Goal: Transaction & Acquisition: Purchase product/service

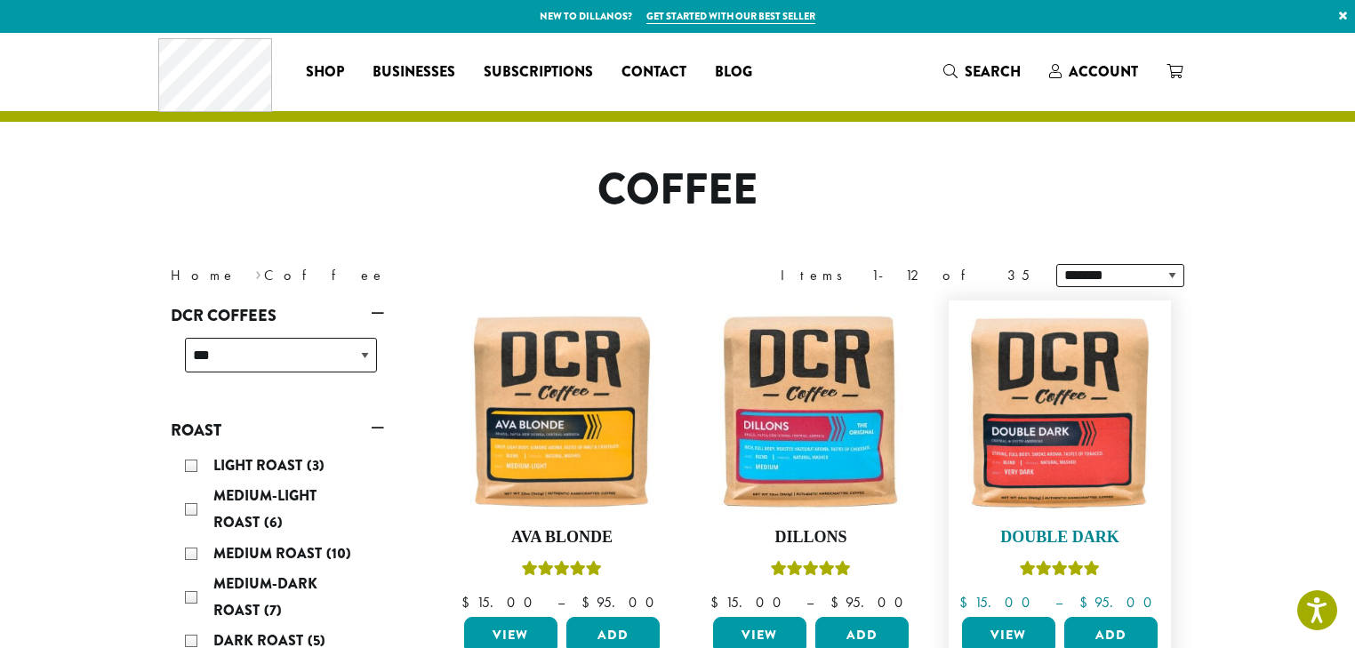
click at [1015, 461] on img at bounding box center [1060, 411] width 205 height 205
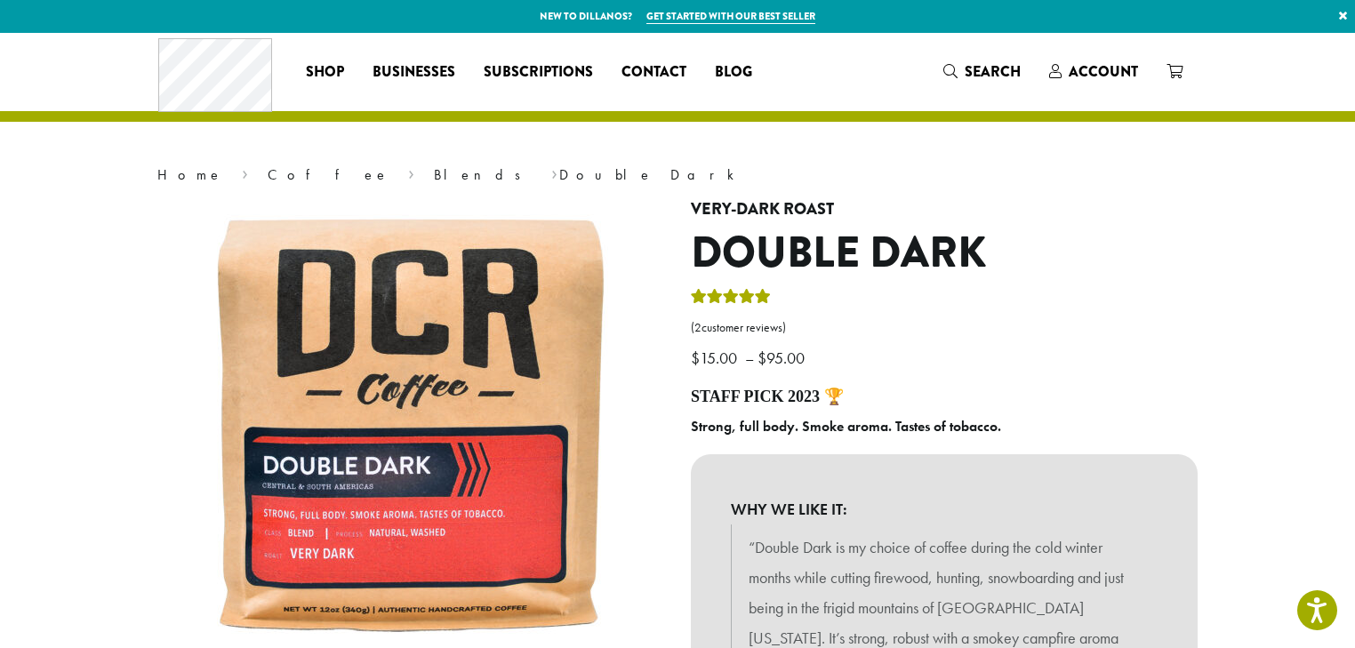
drag, startPoint x: 871, startPoint y: 452, endPoint x: 514, endPoint y: 185, distance: 446.0
click at [514, 185] on nav "Home › Coffee › Blends › Double Dark" at bounding box center [677, 174] width 1040 height 21
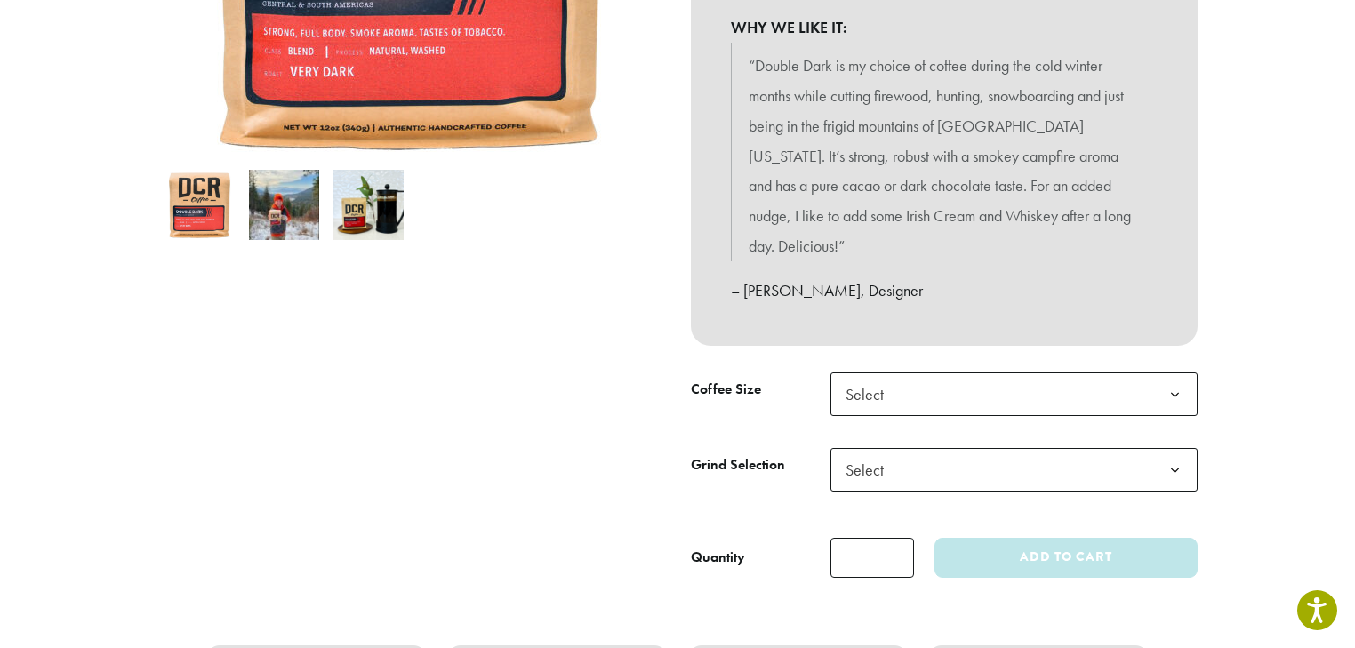
scroll to position [498, 0]
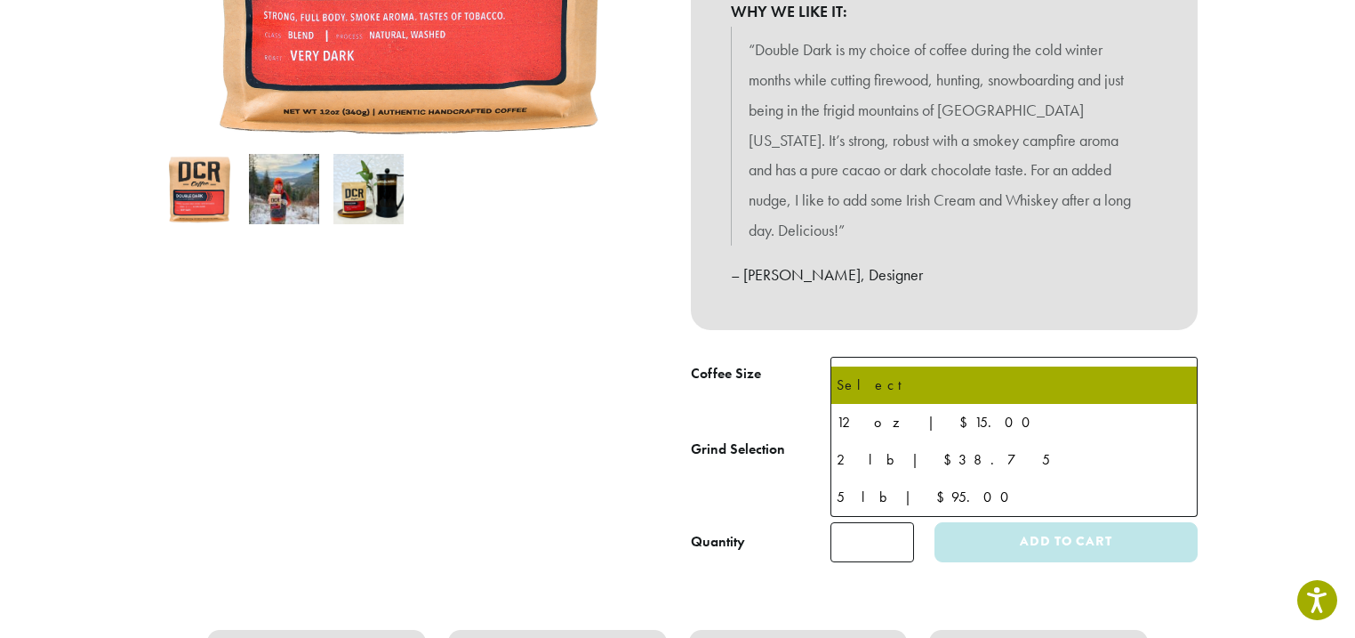
click at [903, 357] on span "Select" at bounding box center [1013, 379] width 367 height 44
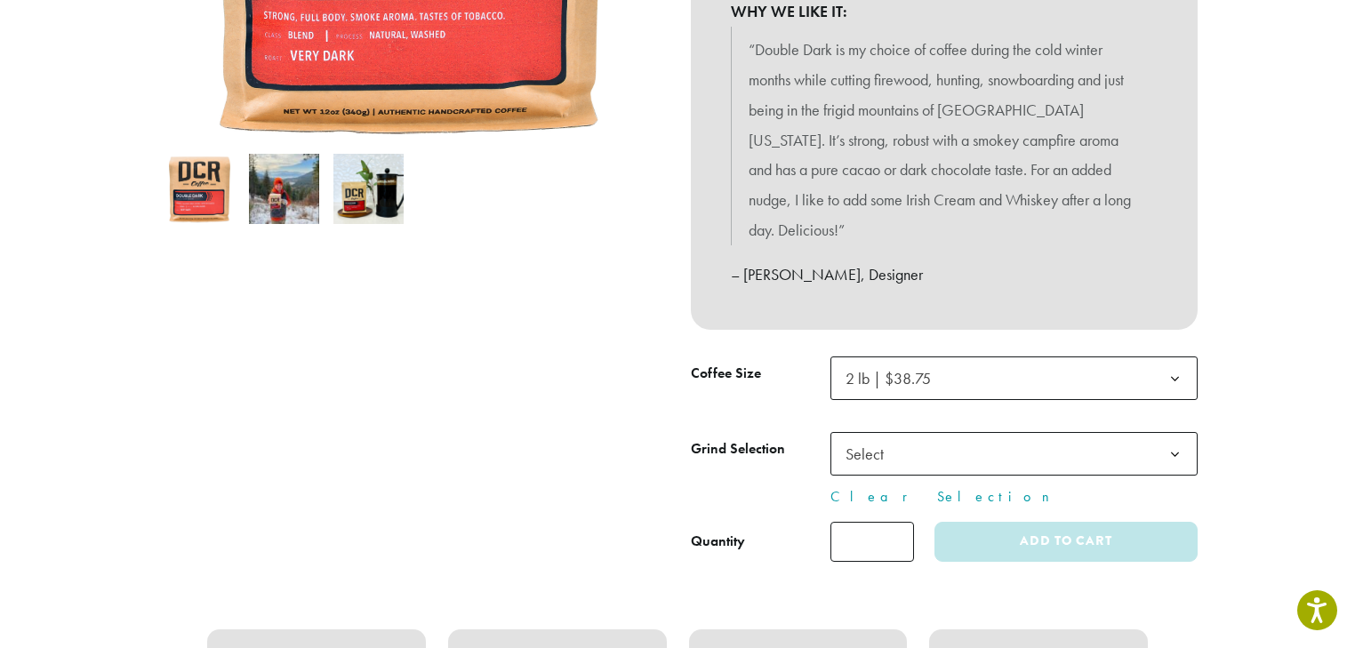
click at [895, 437] on span "Select" at bounding box center [869, 454] width 63 height 35
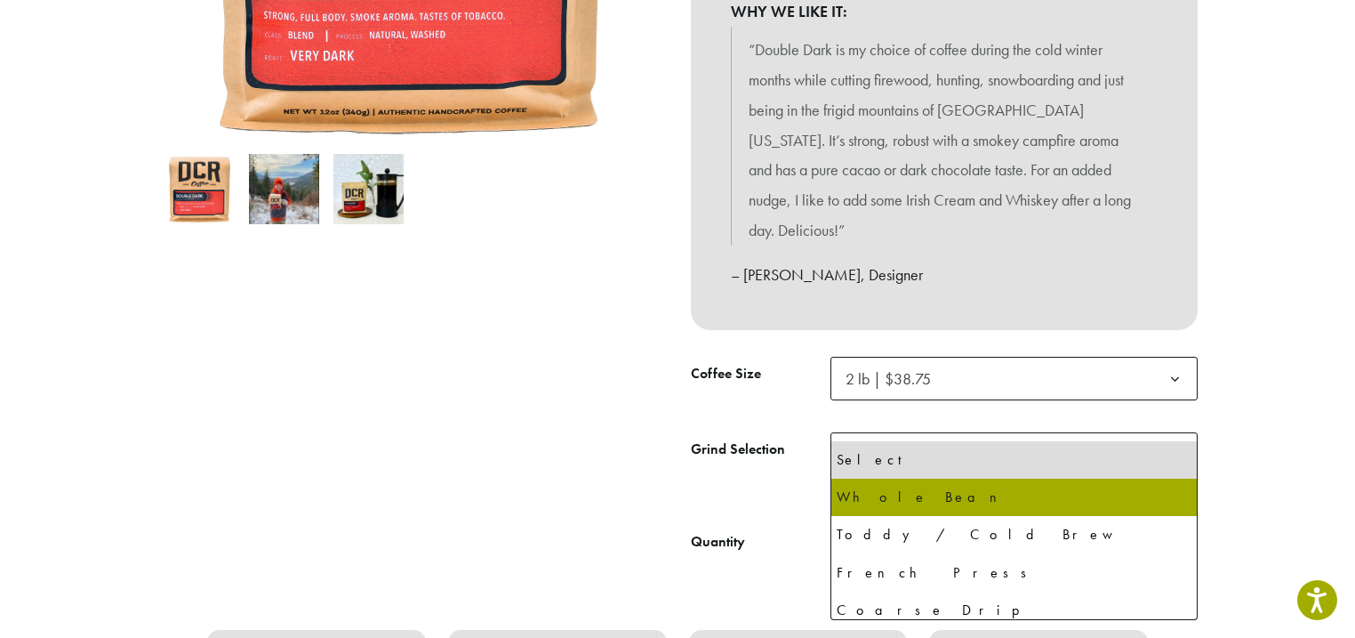
select select "**********"
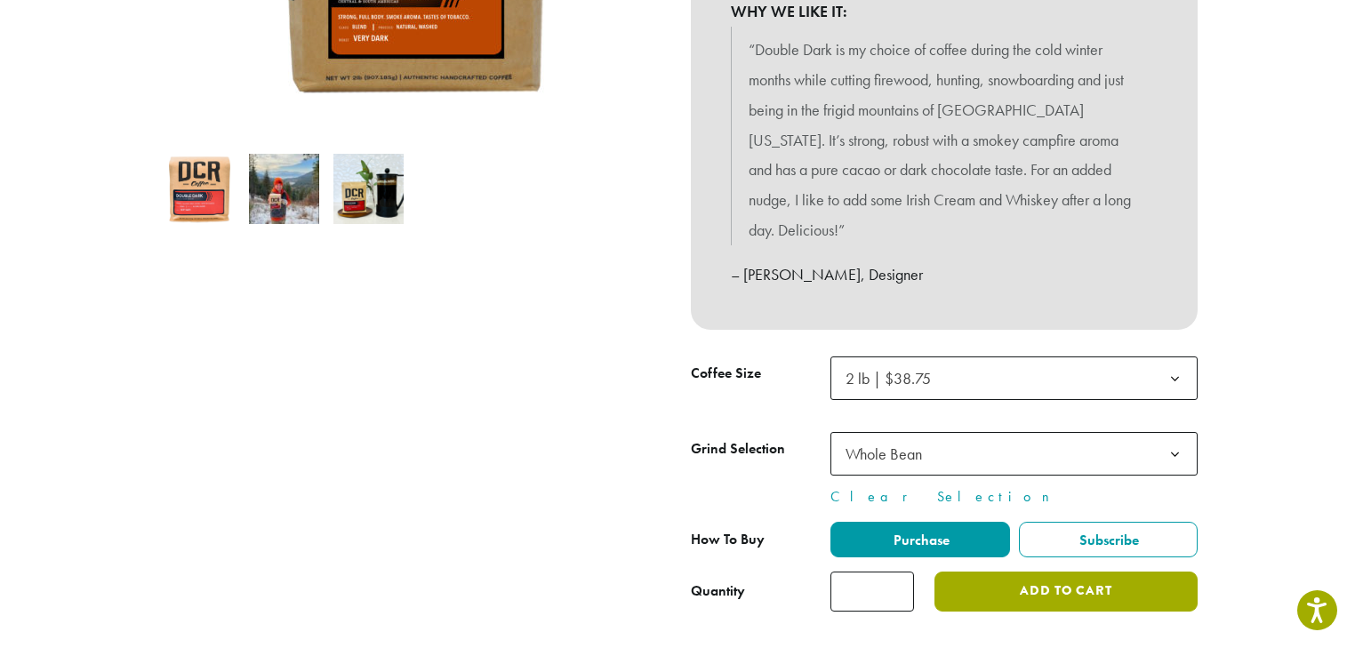
click at [1071, 572] on button "Add to cart" at bounding box center [1066, 592] width 263 height 40
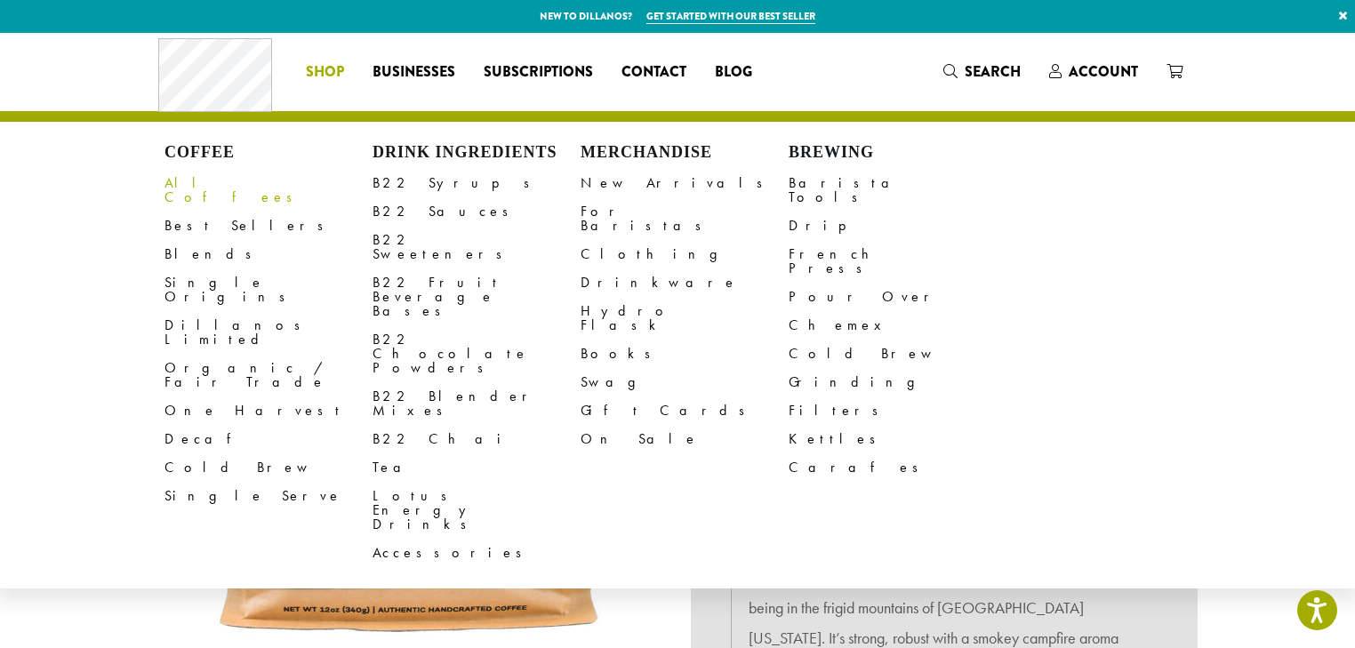
click at [217, 176] on link "All Coffees" at bounding box center [268, 190] width 208 height 43
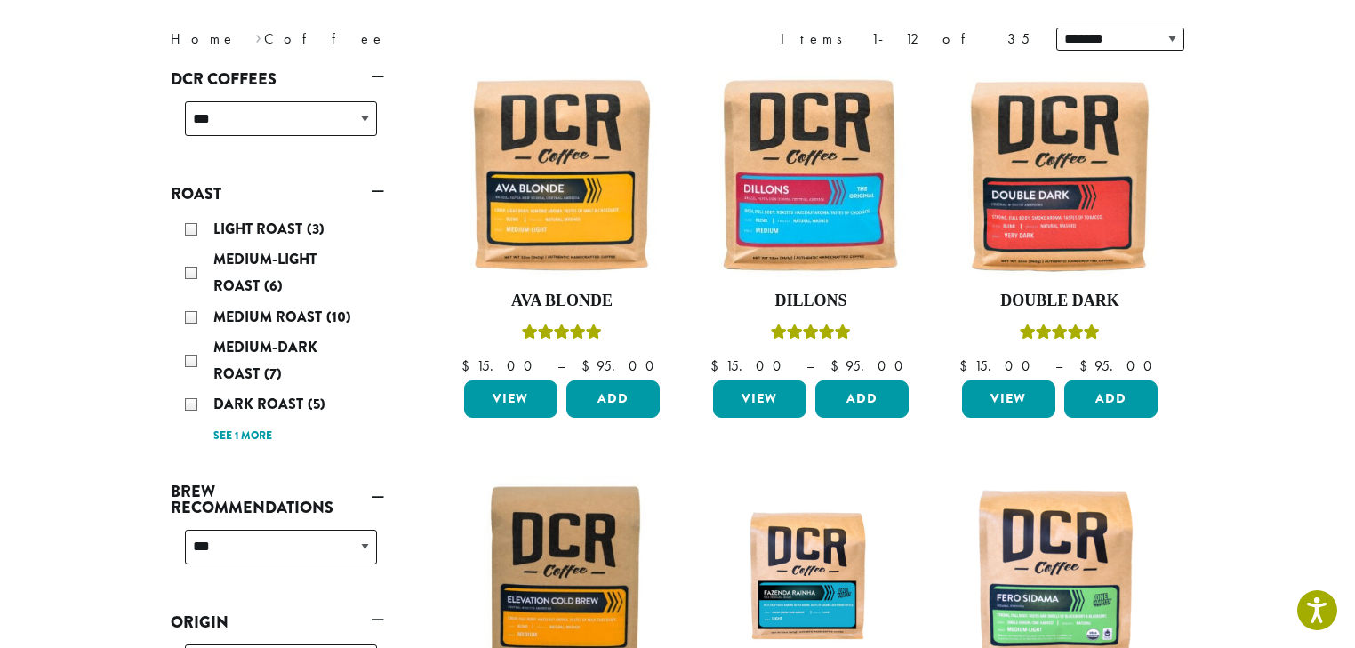
scroll to position [213, 0]
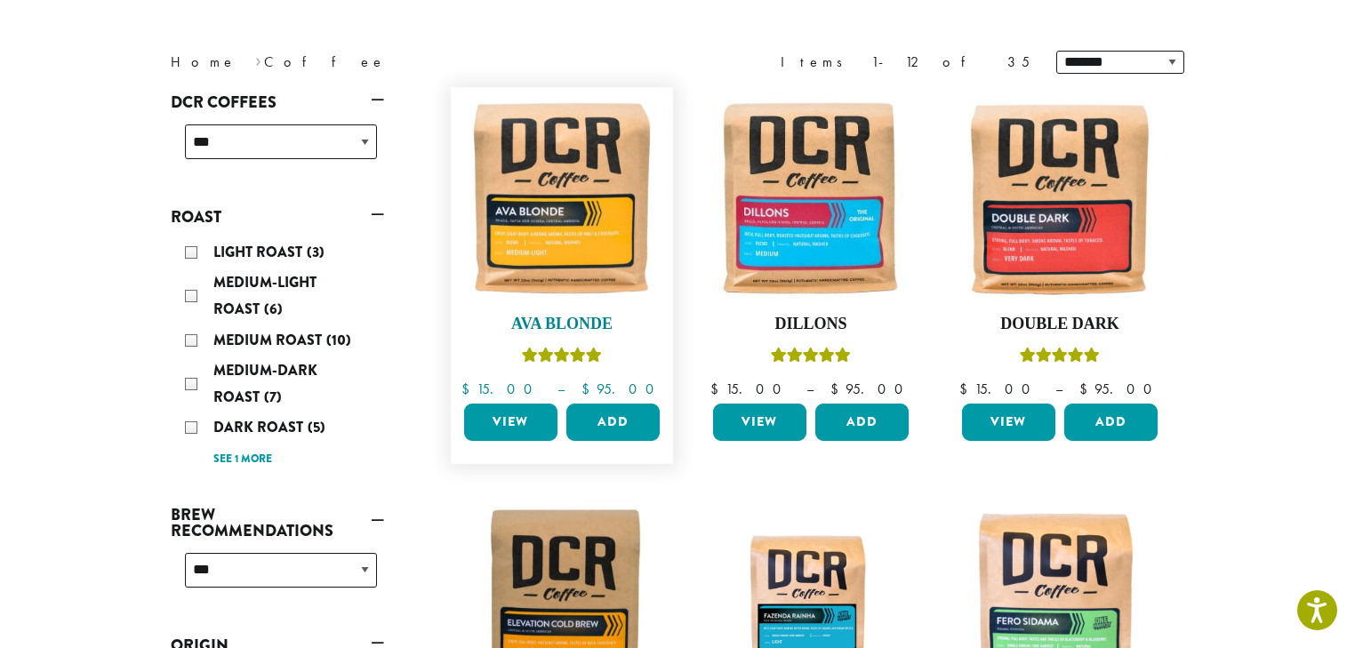
click at [574, 254] on img at bounding box center [562, 198] width 205 height 205
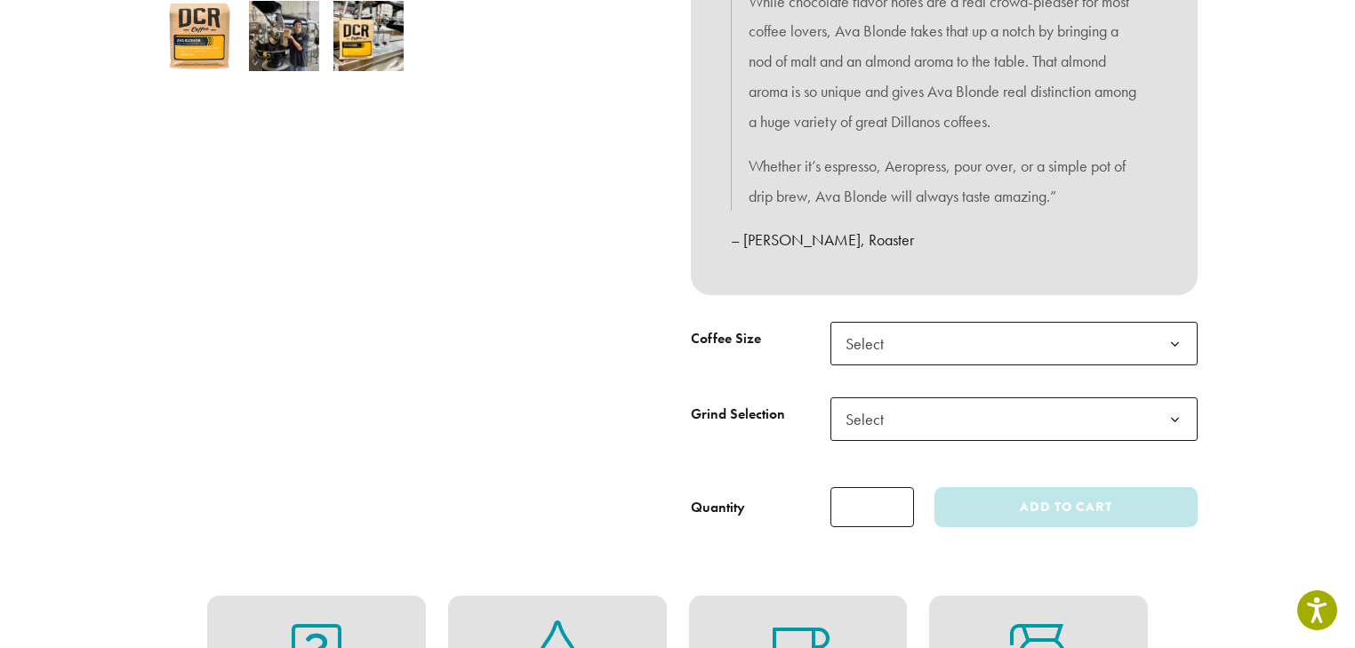
scroll to position [711, 0]
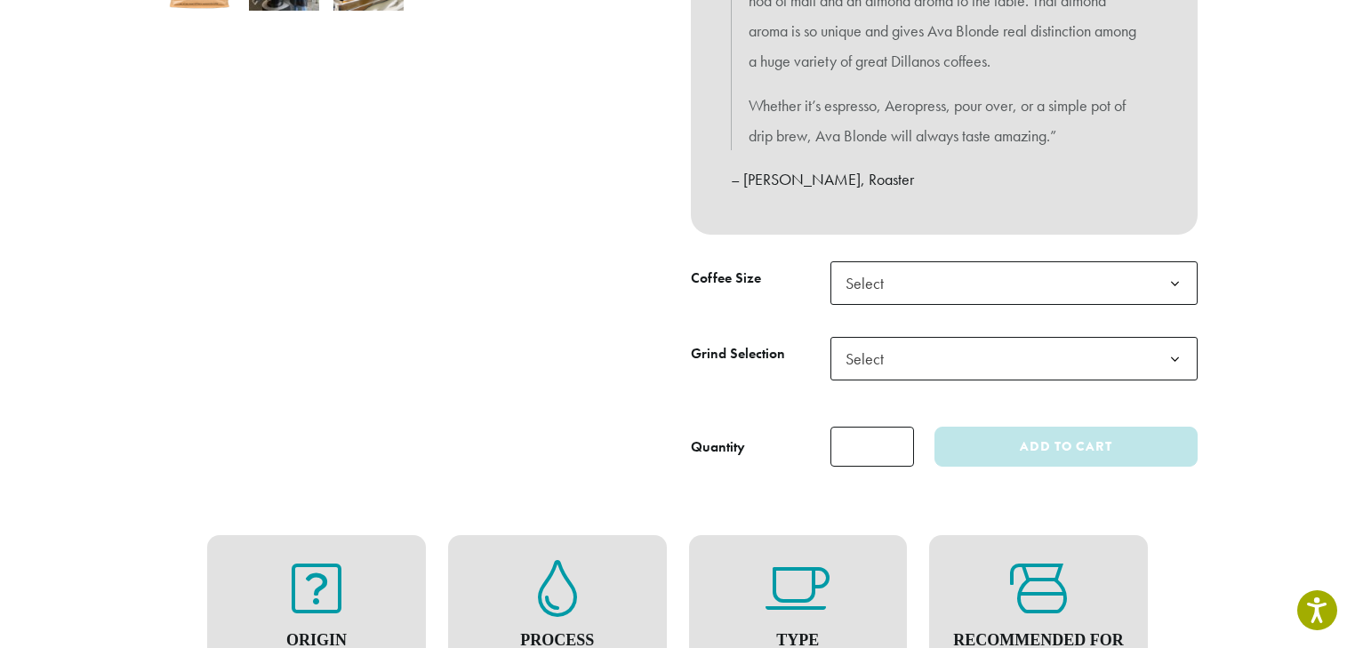
click at [889, 280] on span "Select" at bounding box center [869, 283] width 63 height 35
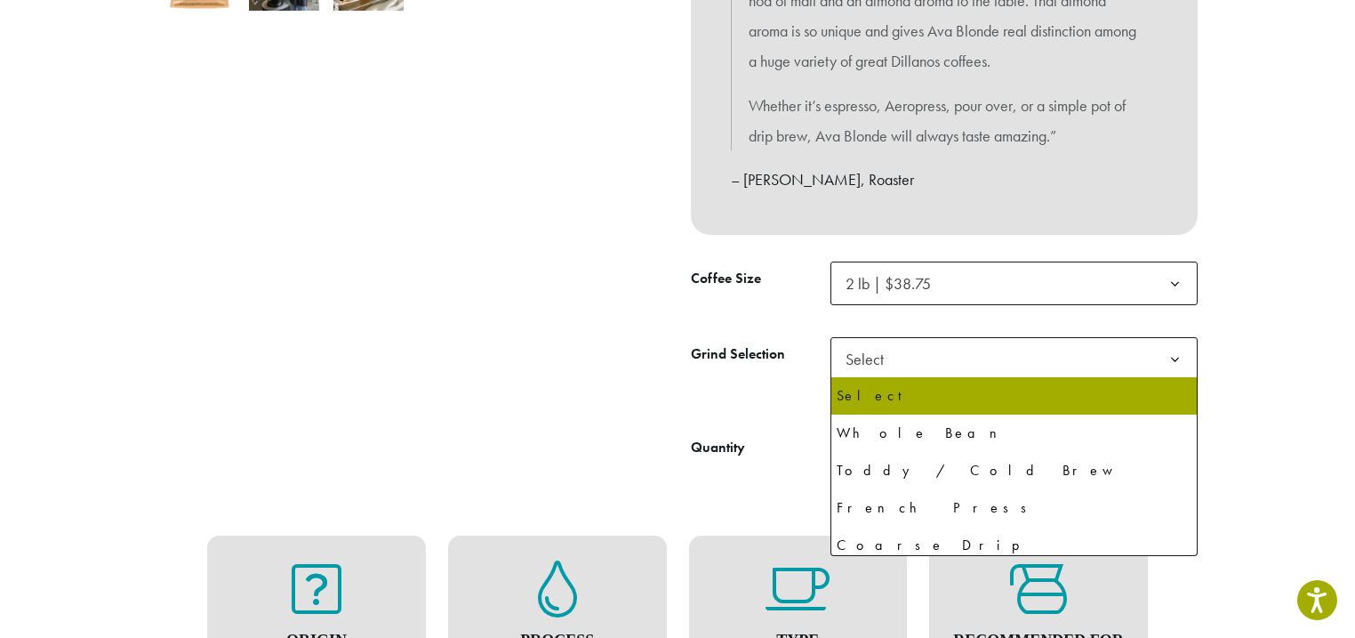
click at [889, 360] on span "Select" at bounding box center [869, 358] width 63 height 35
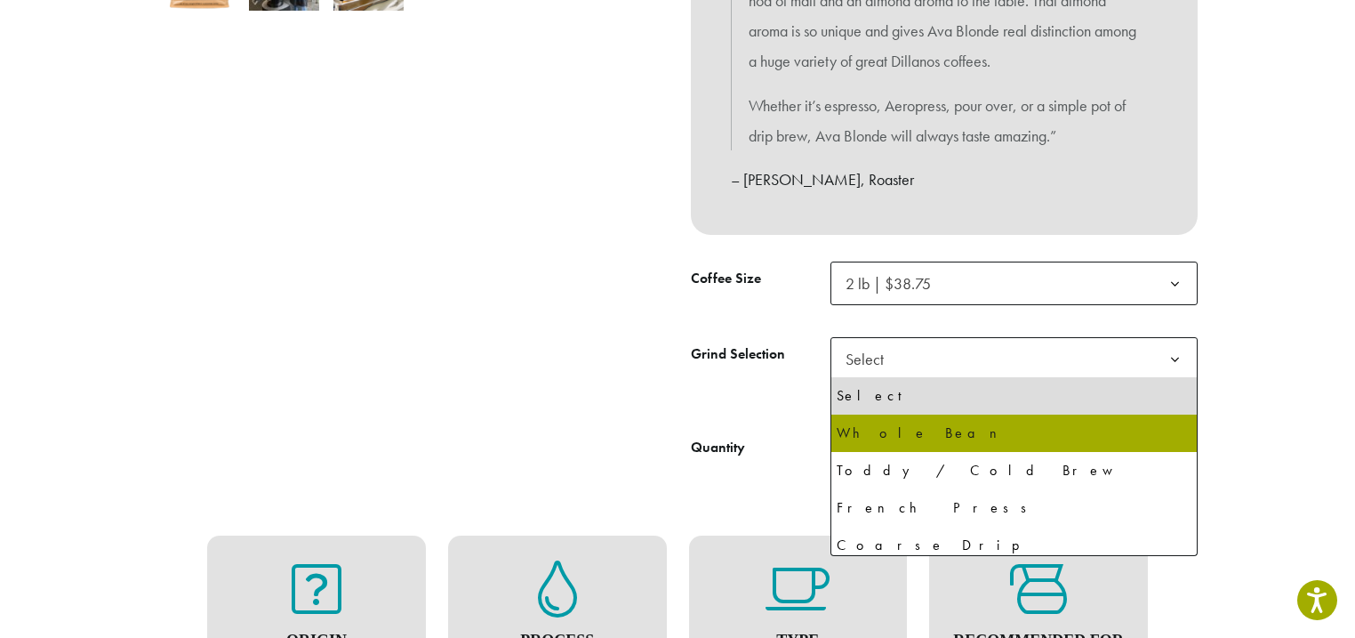
select select "**********"
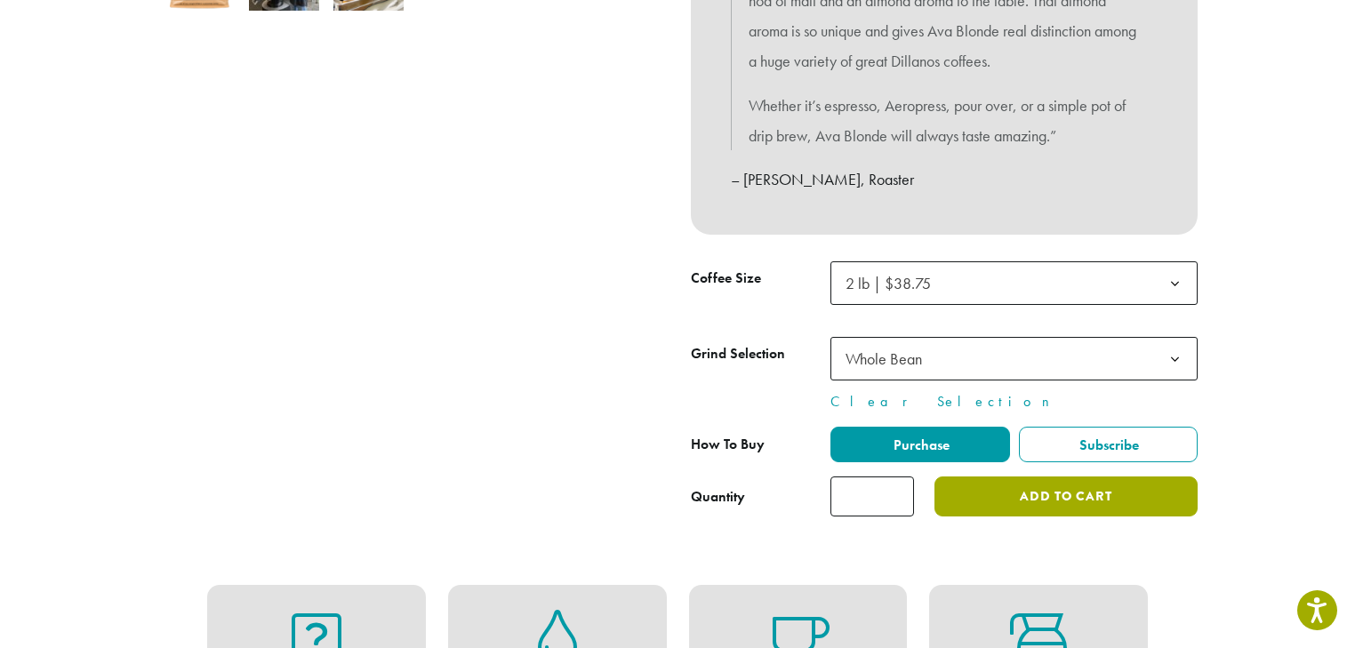
click at [1099, 503] on button "Add to cart" at bounding box center [1066, 497] width 263 height 40
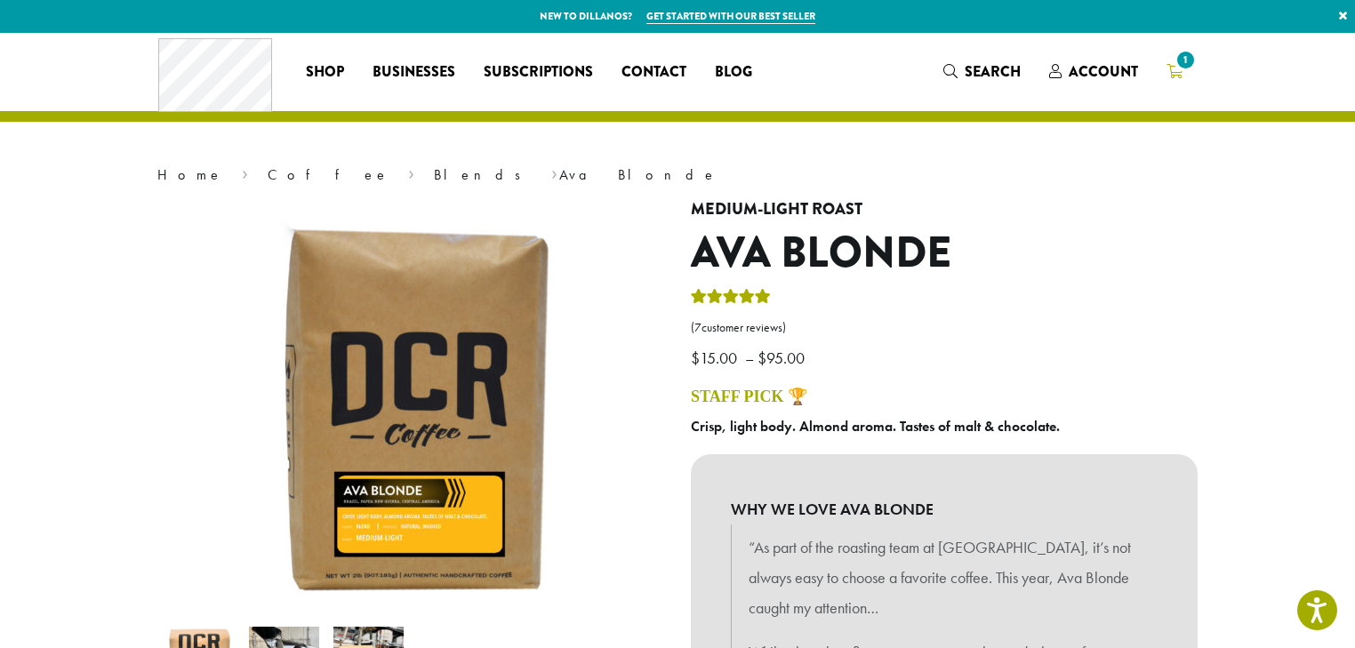
click at [1181, 67] on span "1" at bounding box center [1186, 60] width 24 height 24
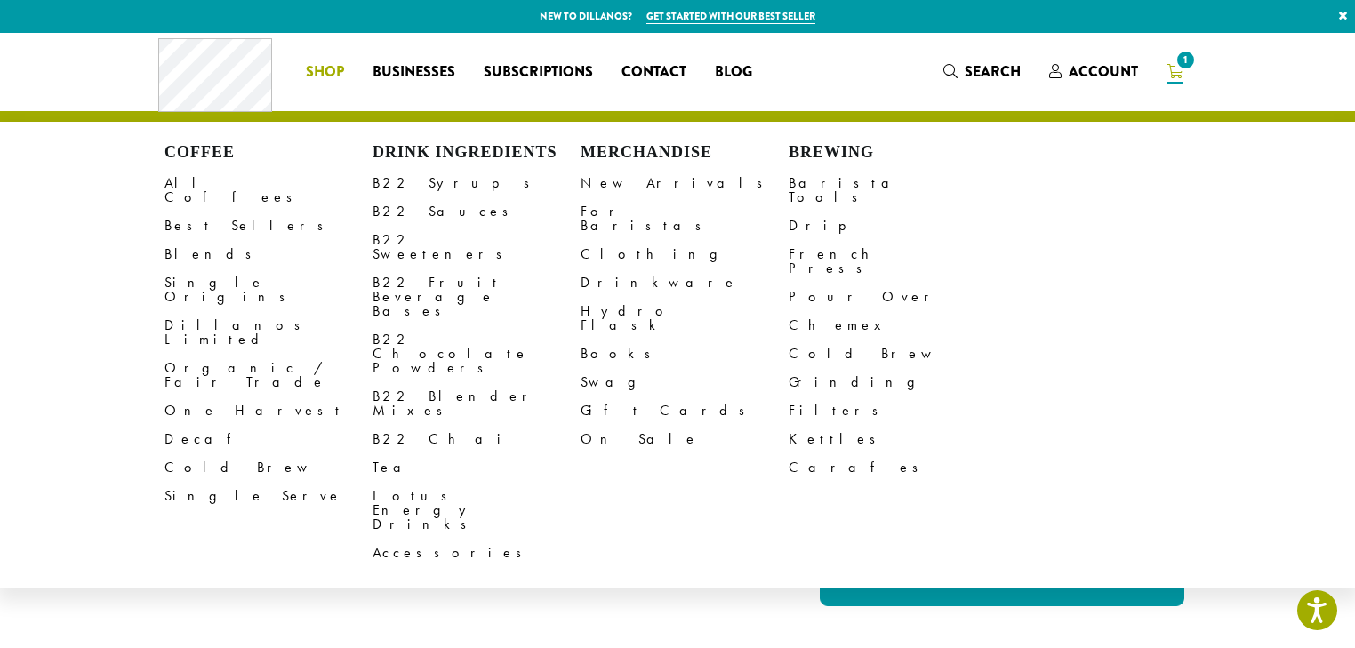
click at [318, 73] on span "Shop" at bounding box center [325, 72] width 38 height 22
click at [221, 186] on link "All Coffees" at bounding box center [268, 190] width 208 height 43
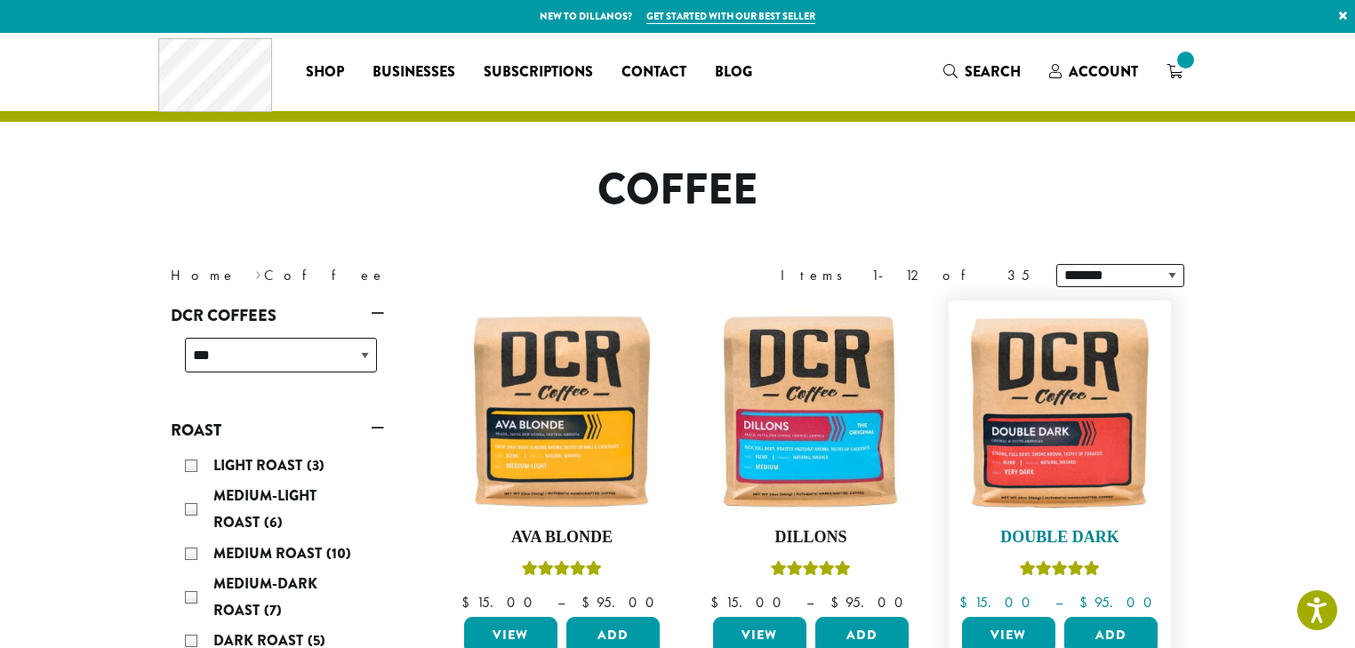
click at [1071, 377] on img at bounding box center [1060, 411] width 205 height 205
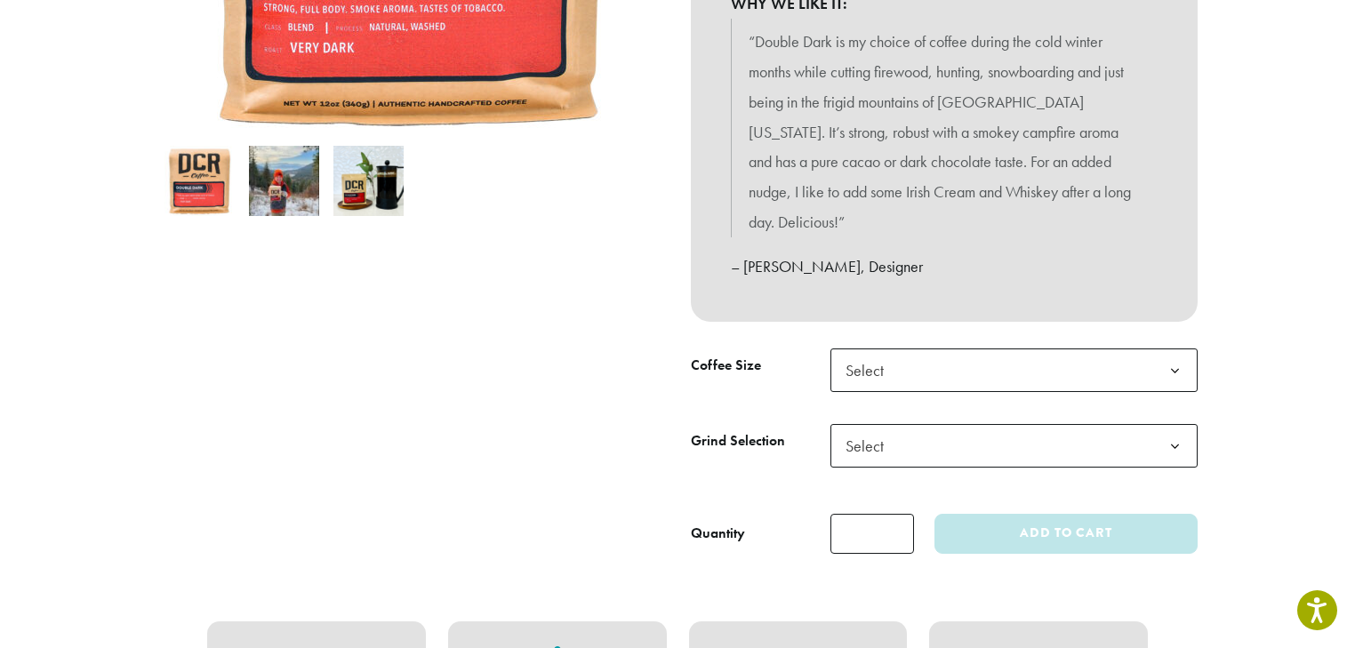
scroll to position [569, 0]
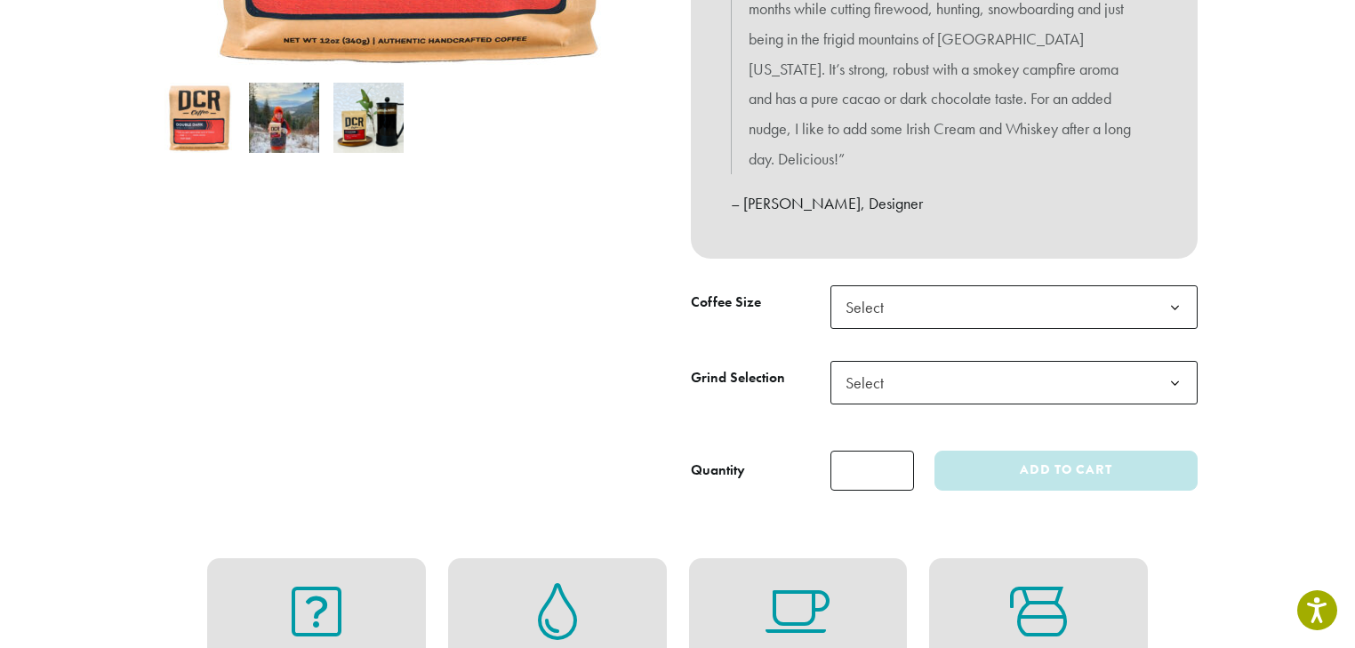
click at [966, 285] on span "Select" at bounding box center [1013, 307] width 367 height 44
click at [925, 361] on span "Select" at bounding box center [1013, 383] width 367 height 44
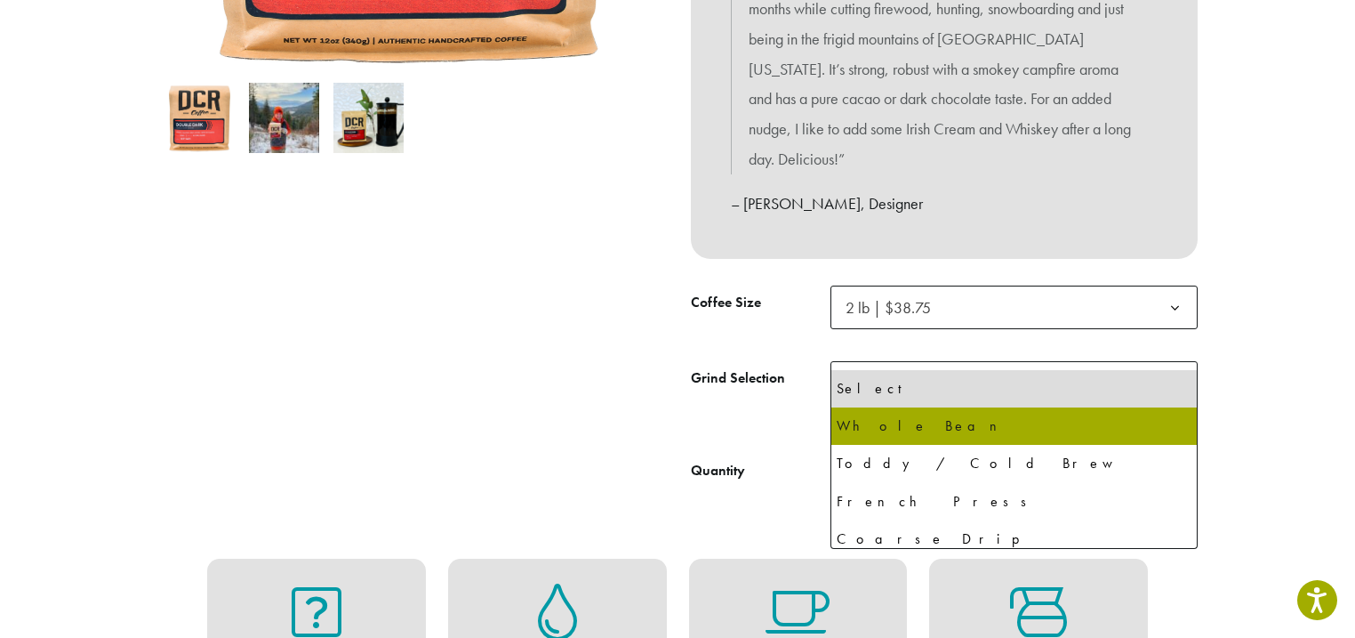
select select "**********"
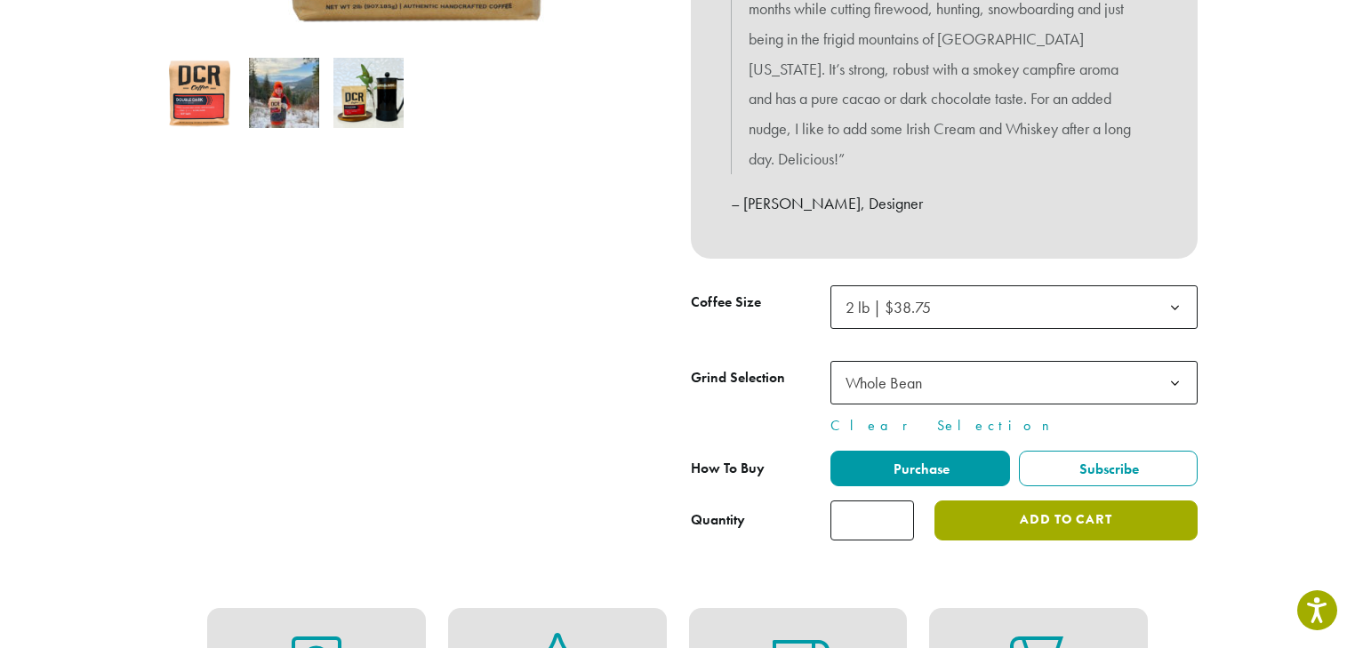
click at [1104, 501] on button "Add to cart" at bounding box center [1066, 521] width 263 height 40
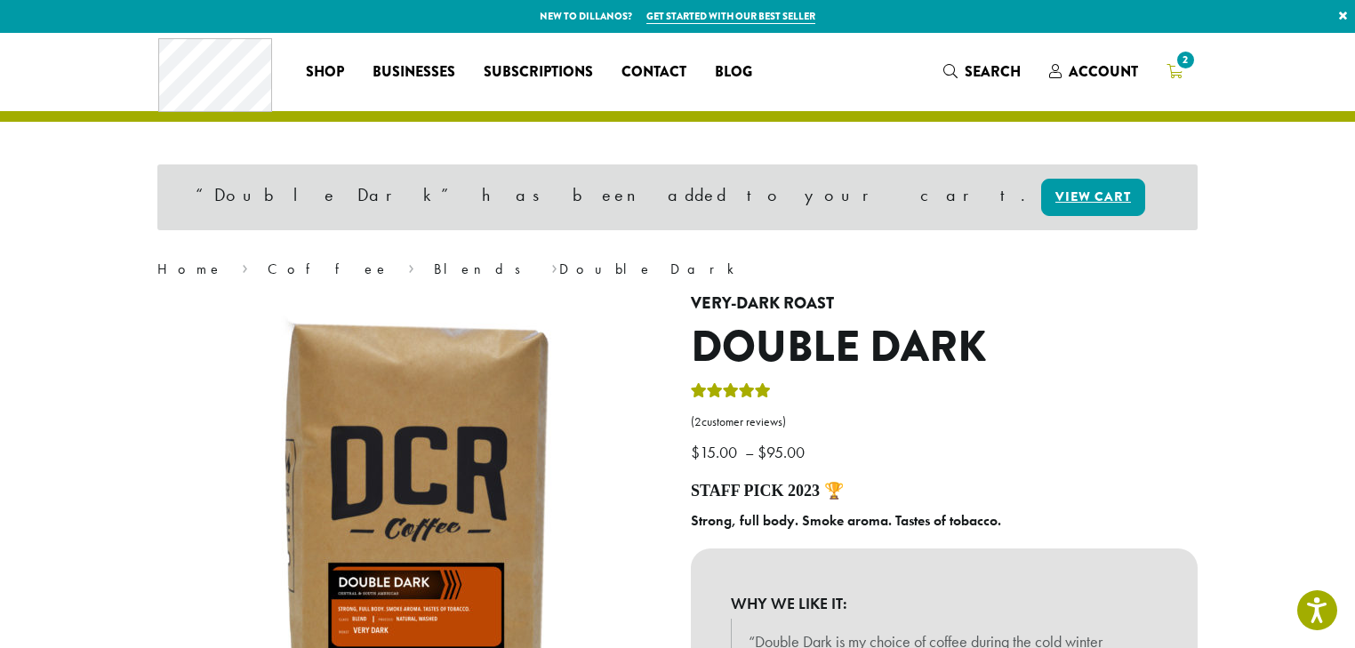
click at [1175, 68] on icon "2" at bounding box center [1175, 71] width 16 height 14
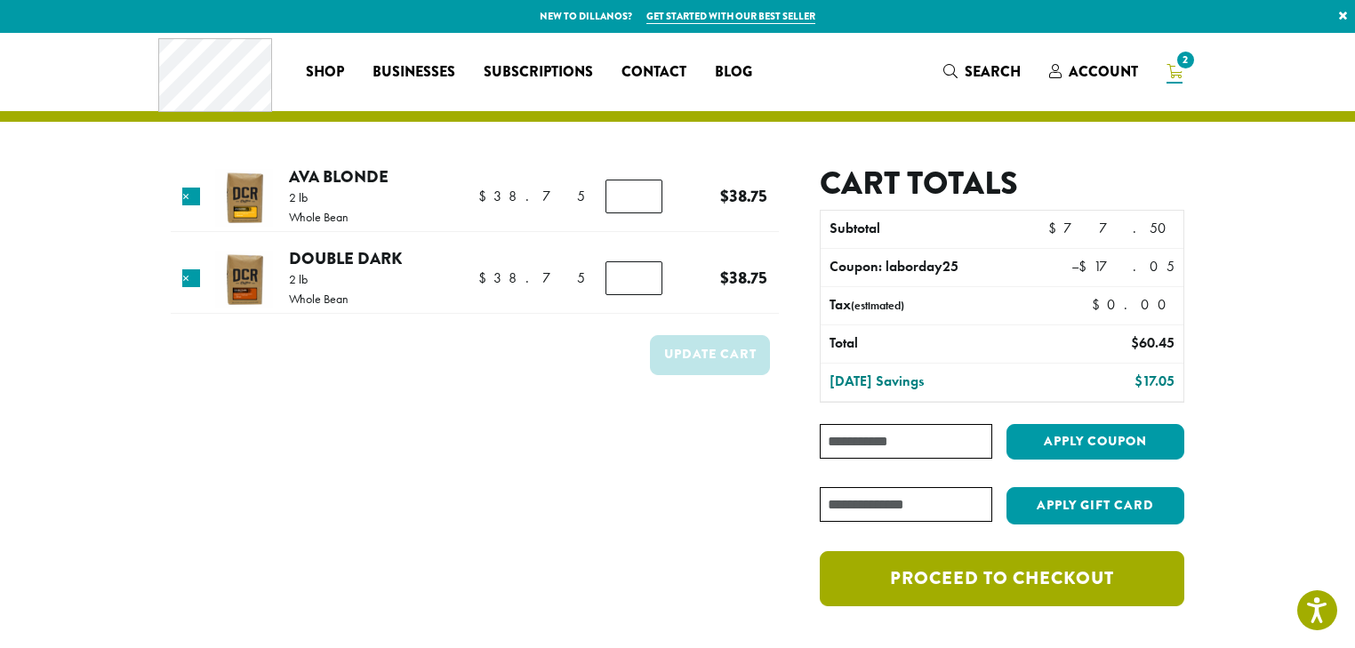
click at [1072, 583] on link "Proceed to checkout" at bounding box center [1002, 578] width 365 height 55
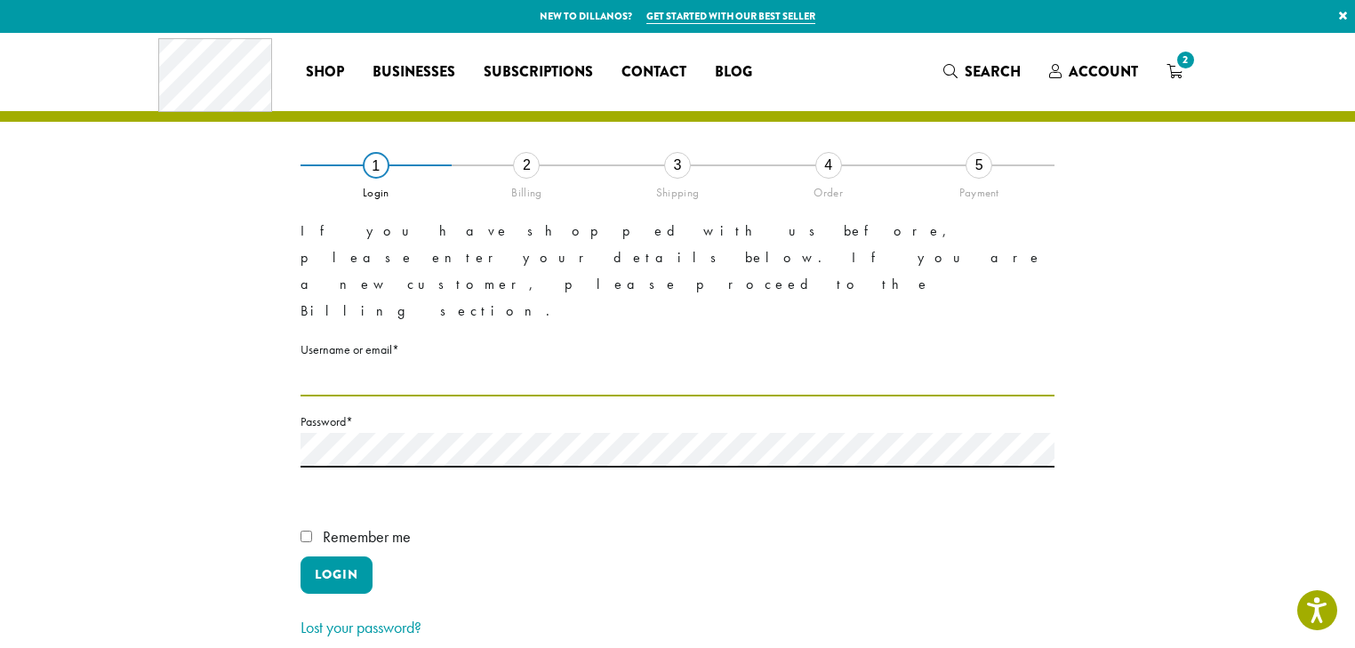
type input "**********"
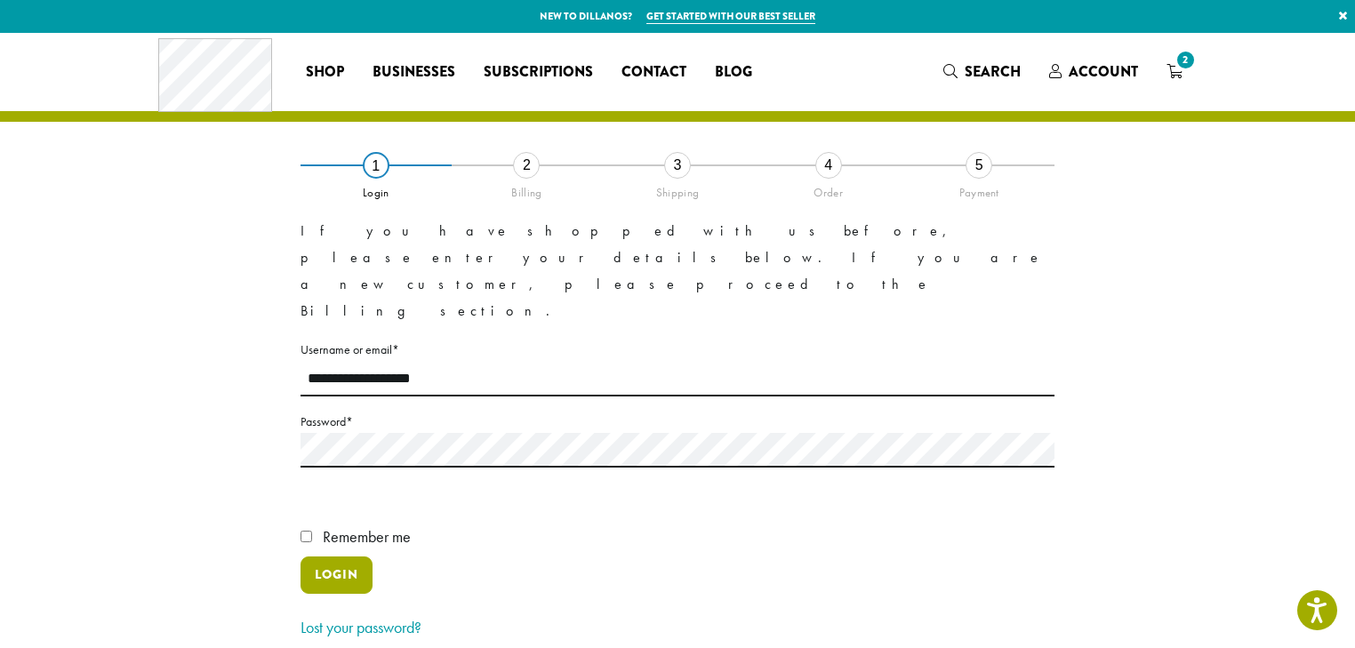
click at [339, 557] on button "Login" at bounding box center [337, 575] width 72 height 37
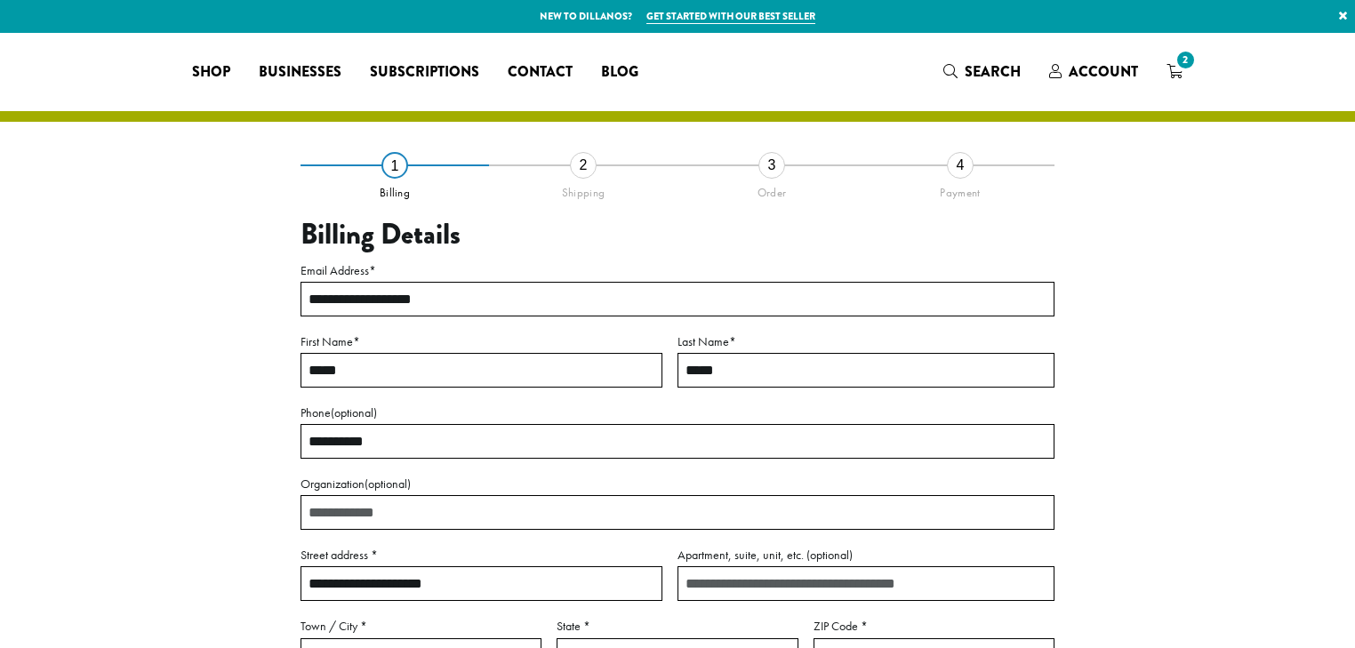
select select "**"
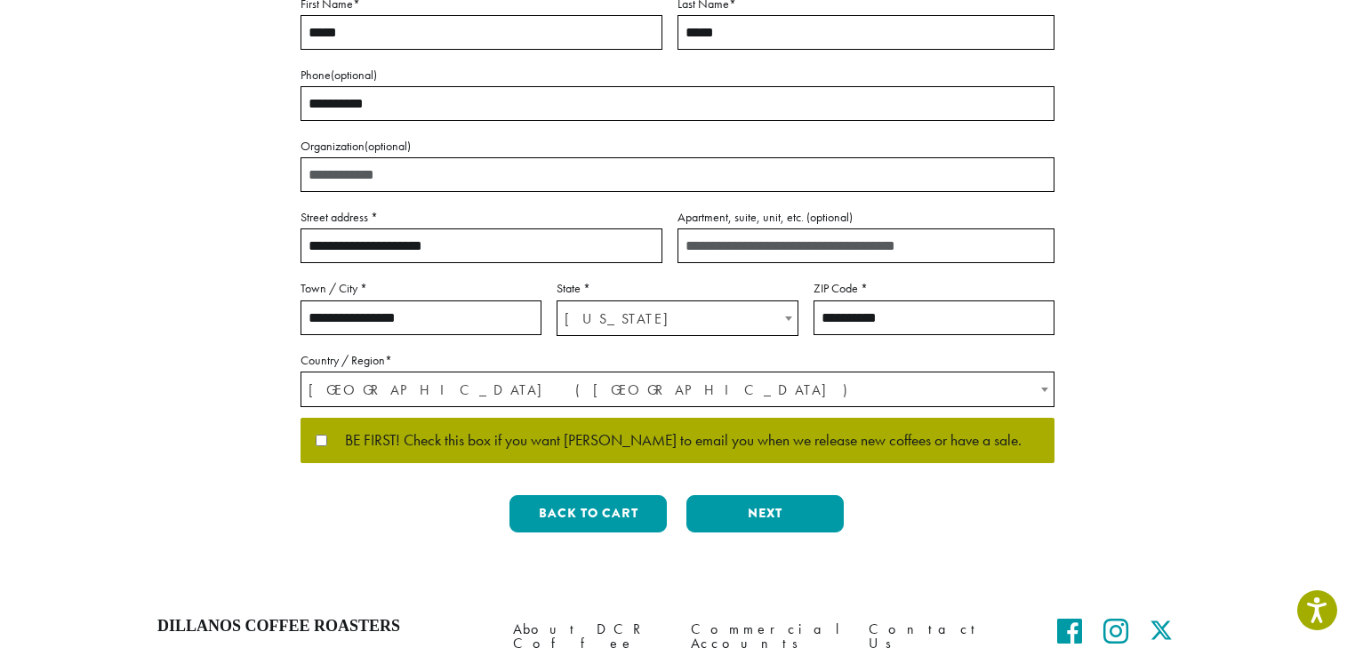
scroll to position [427, 0]
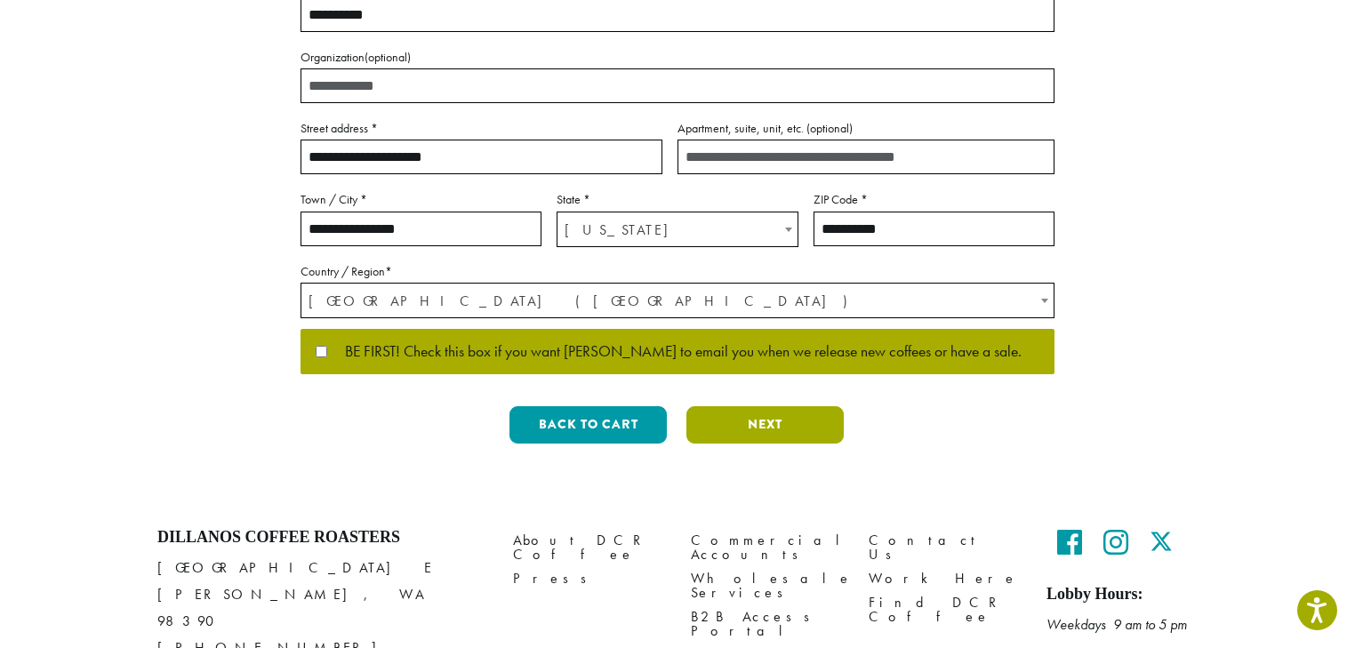
click at [765, 421] on button "Next" at bounding box center [764, 424] width 157 height 37
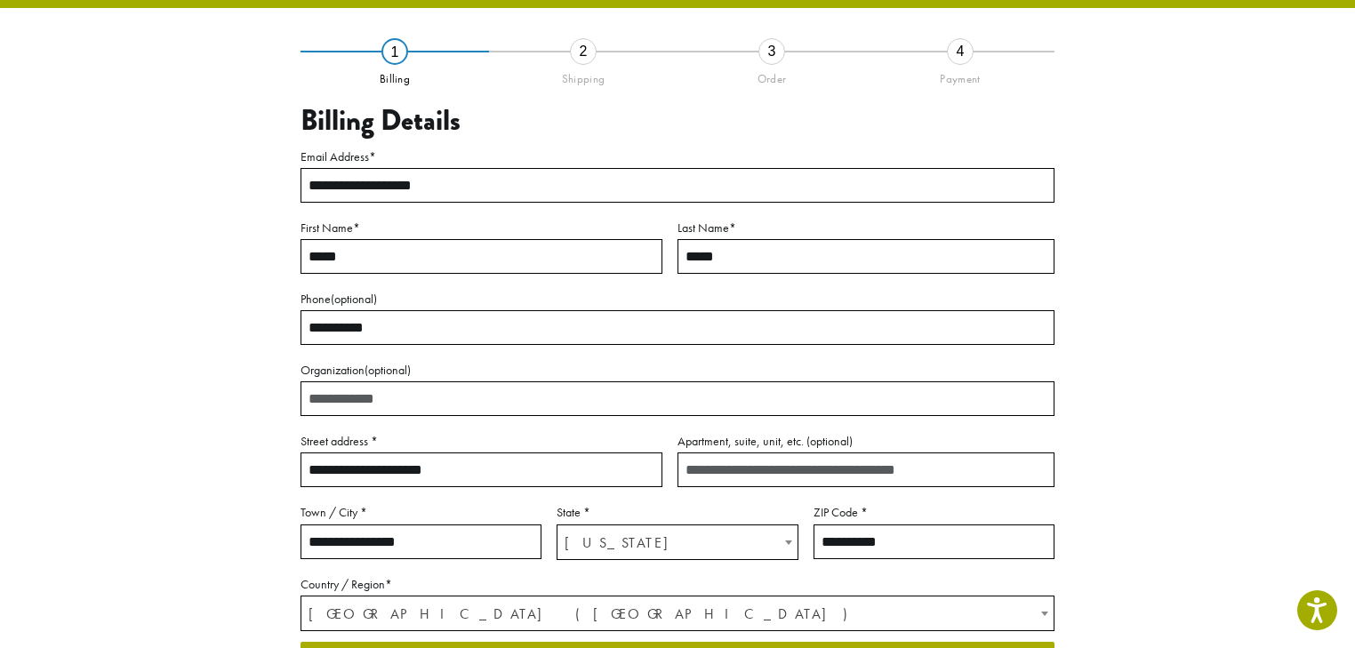
scroll to position [101, 0]
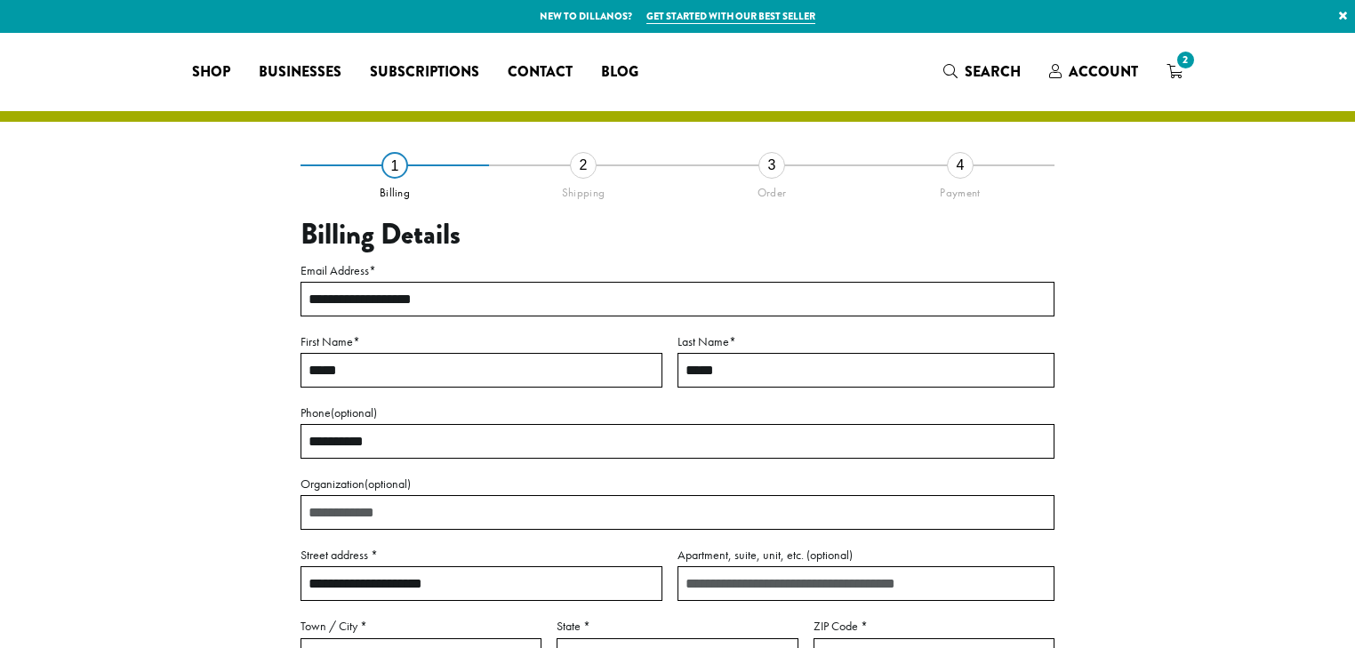
select select "**"
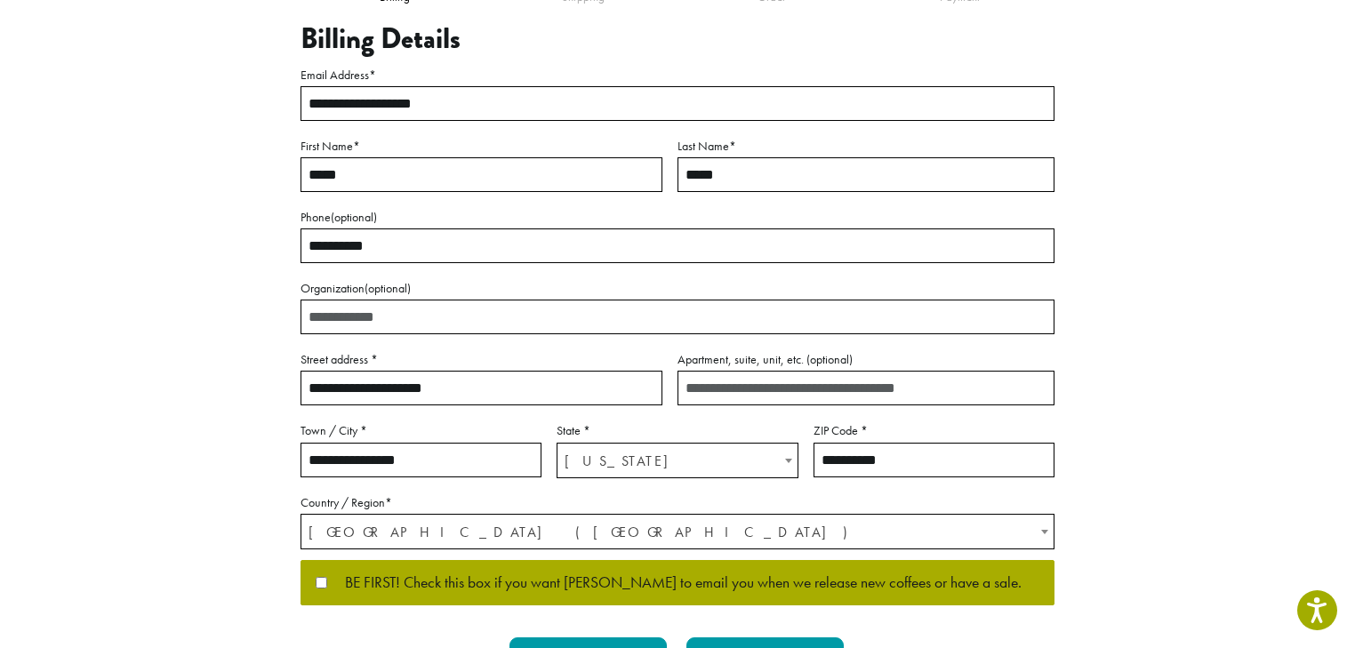
scroll to position [213, 0]
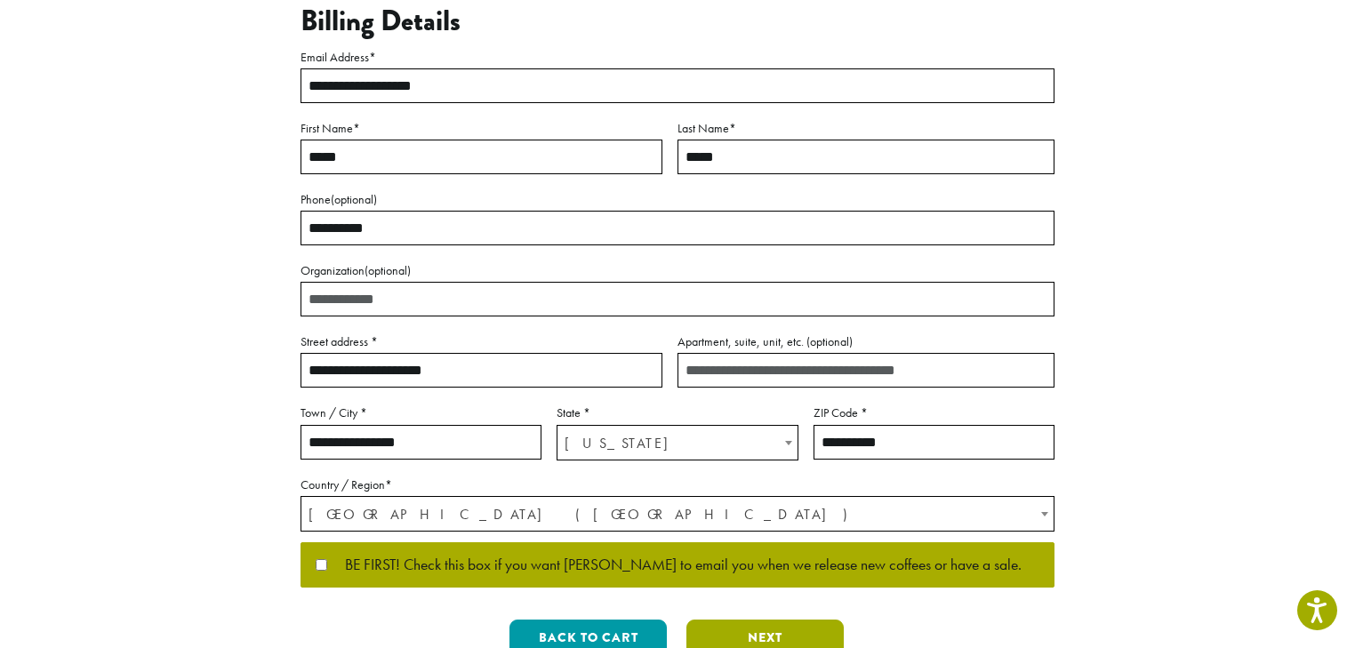
click at [791, 637] on button "Next" at bounding box center [764, 638] width 157 height 37
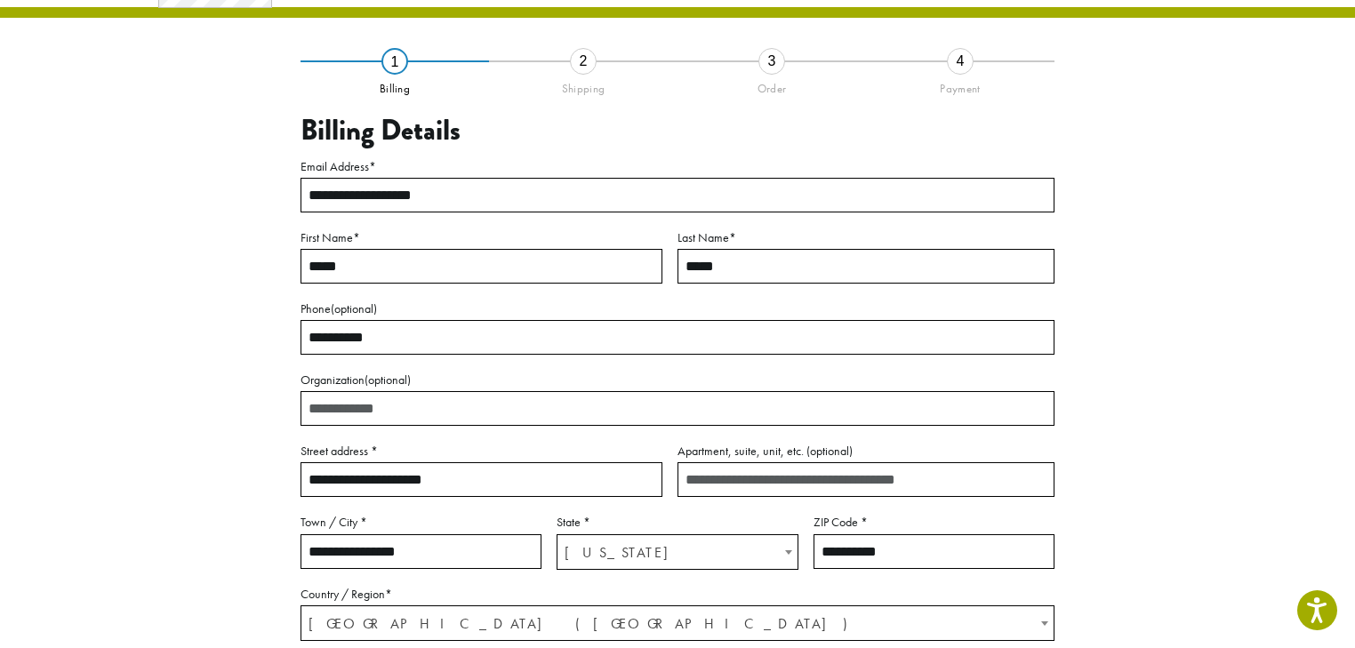
scroll to position [101, 0]
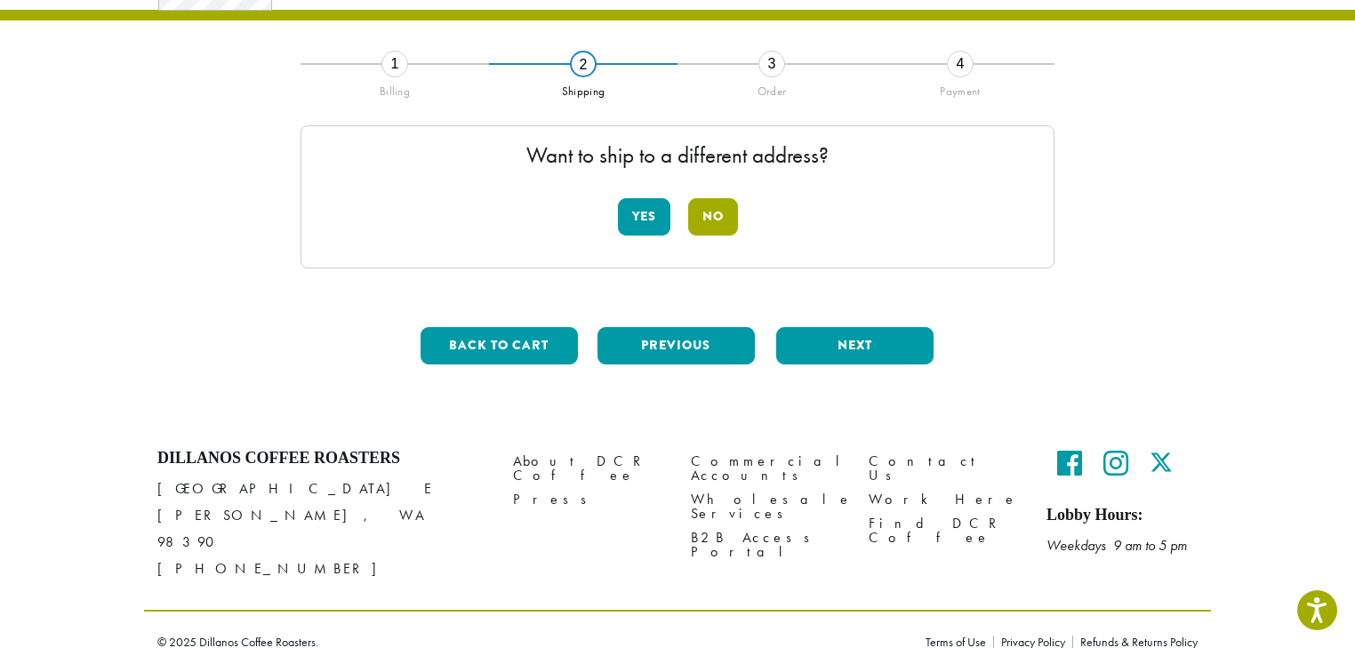
click at [714, 224] on button "No" at bounding box center [713, 216] width 50 height 37
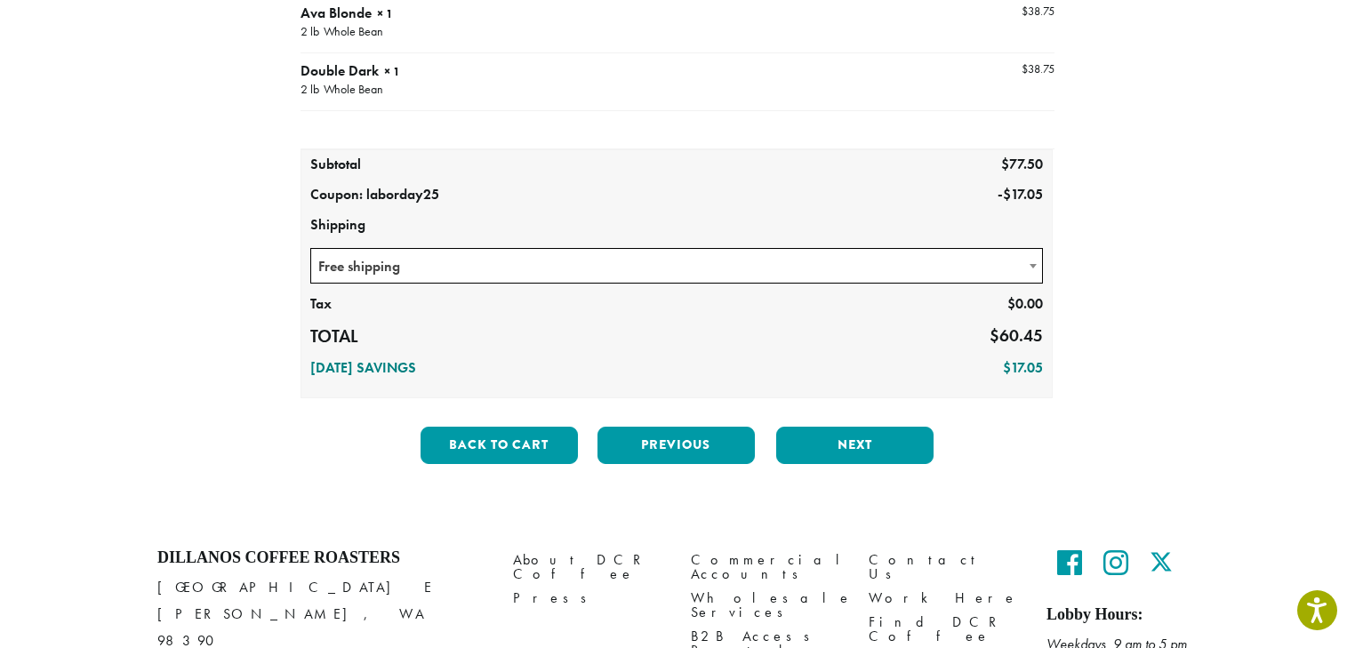
scroll to position [363, 0]
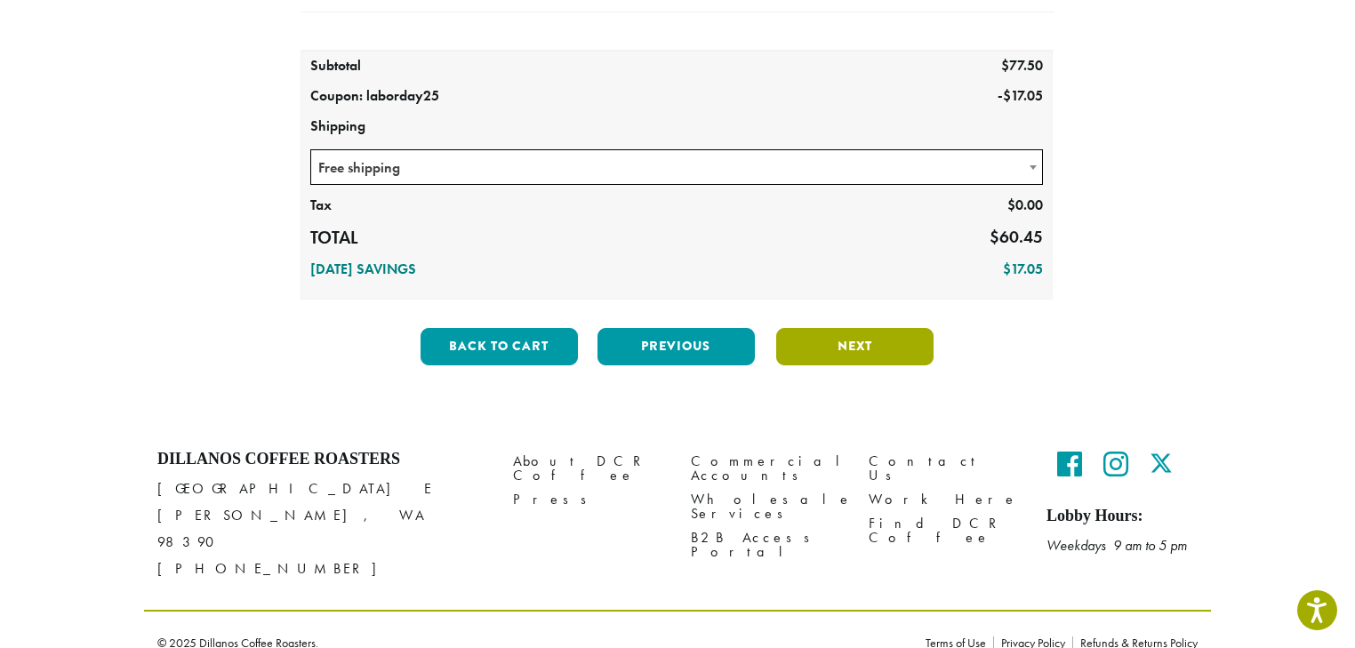
click at [861, 345] on button "Next" at bounding box center [854, 346] width 157 height 37
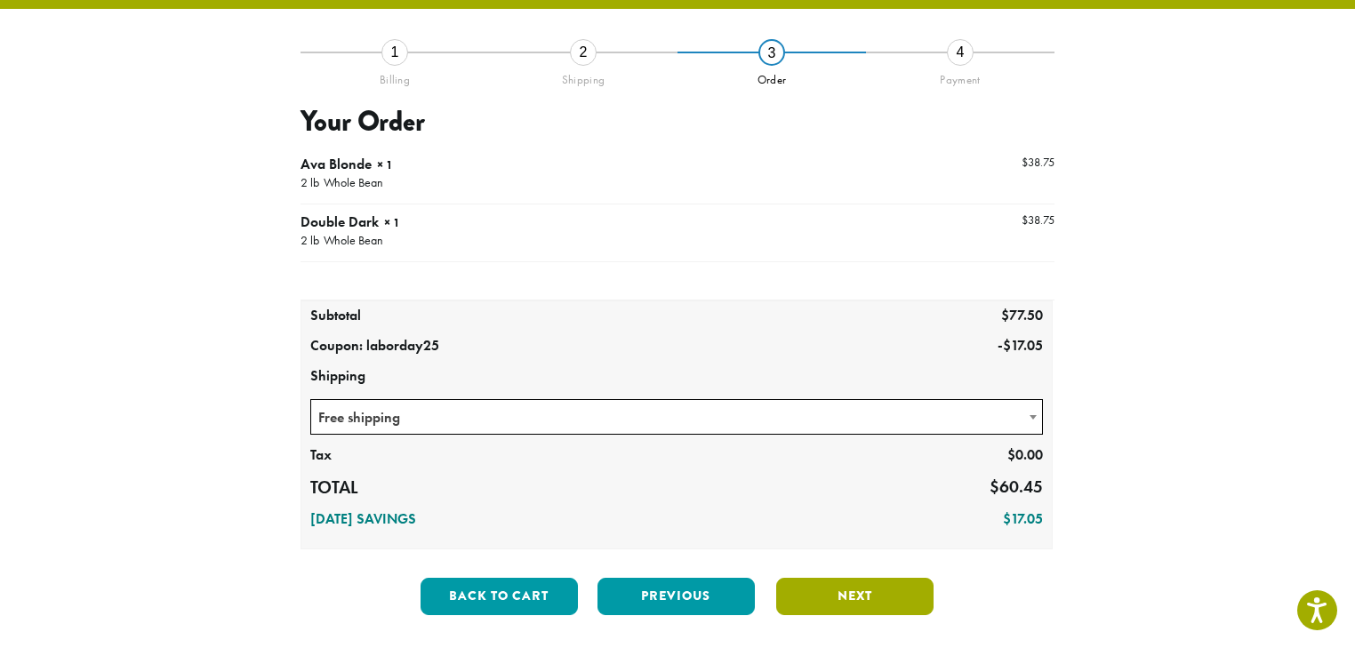
scroll to position [101, 0]
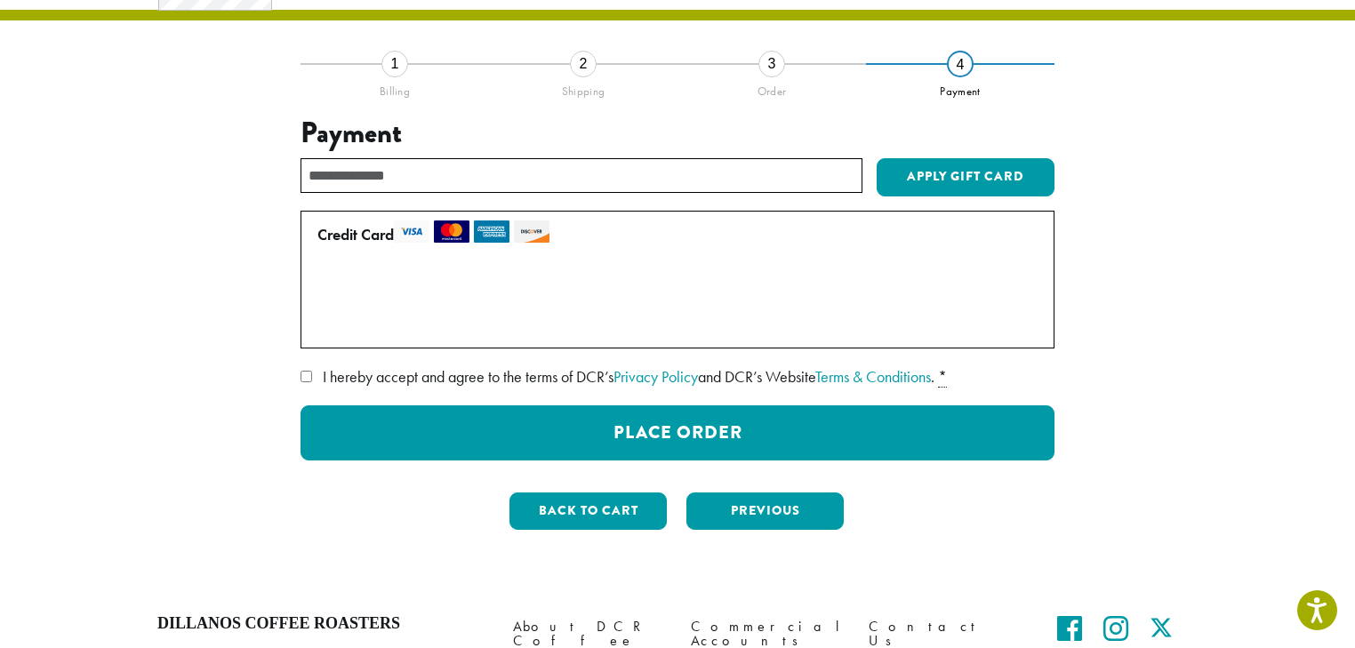
click at [418, 327] on label "Use a new card" at bounding box center [673, 323] width 713 height 28
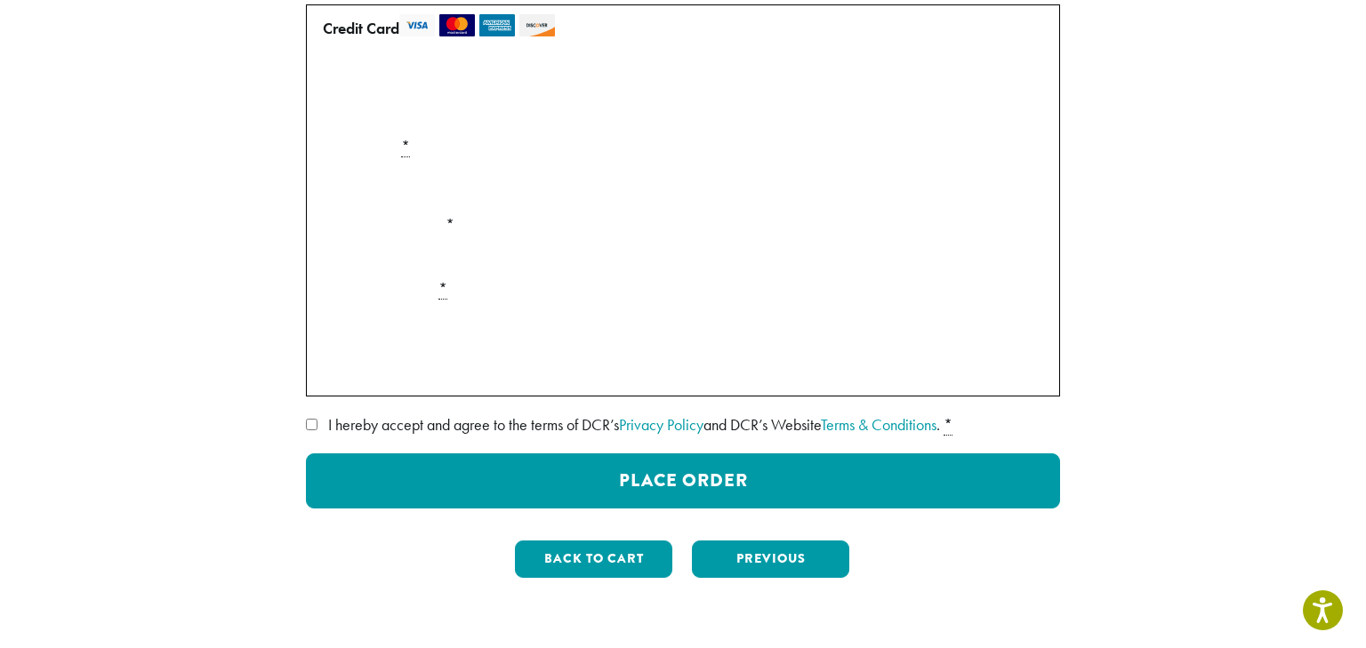
scroll to position [315, 0]
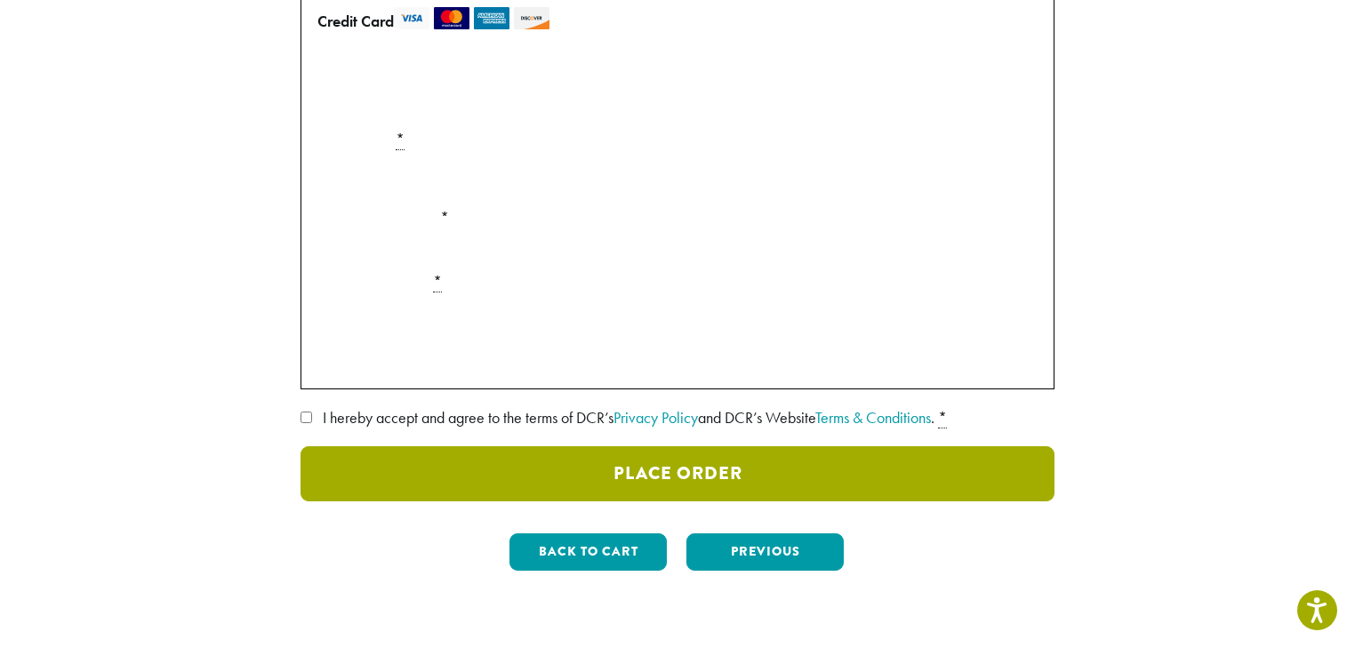
click at [670, 465] on button "Place Order" at bounding box center [678, 473] width 754 height 55
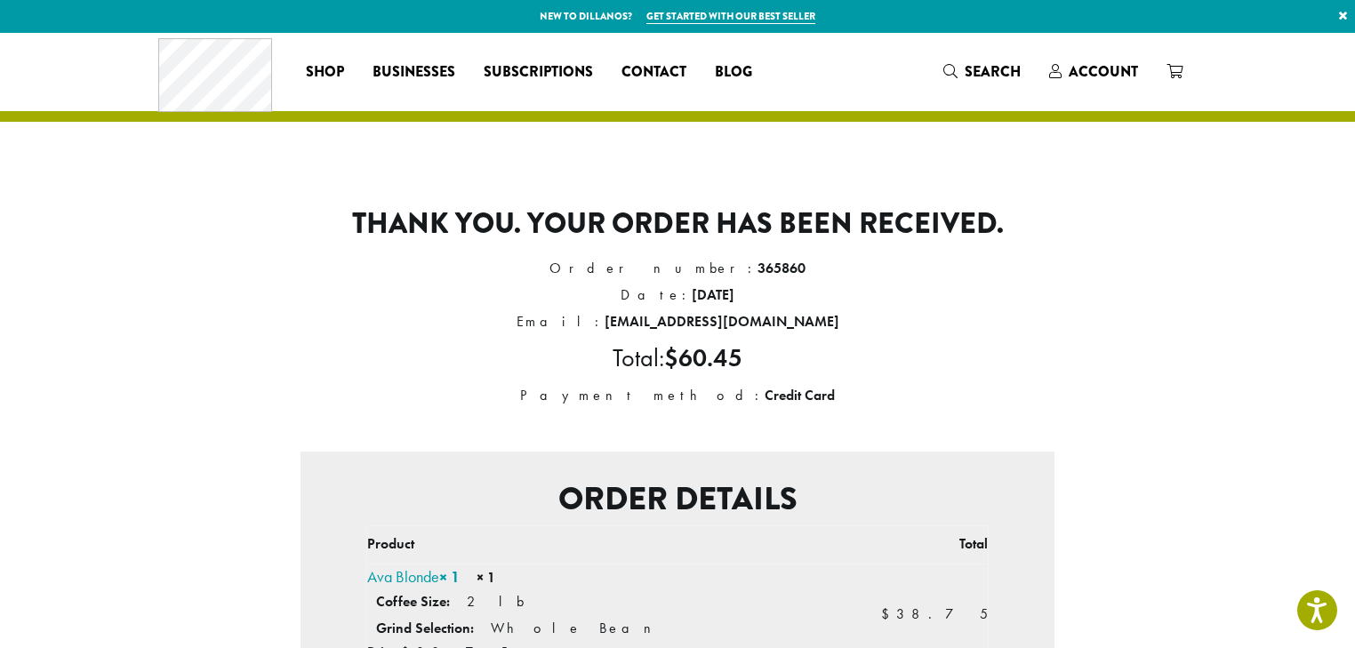
click at [1341, 14] on link "×" at bounding box center [1343, 16] width 24 height 32
